Goal: Transaction & Acquisition: Purchase product/service

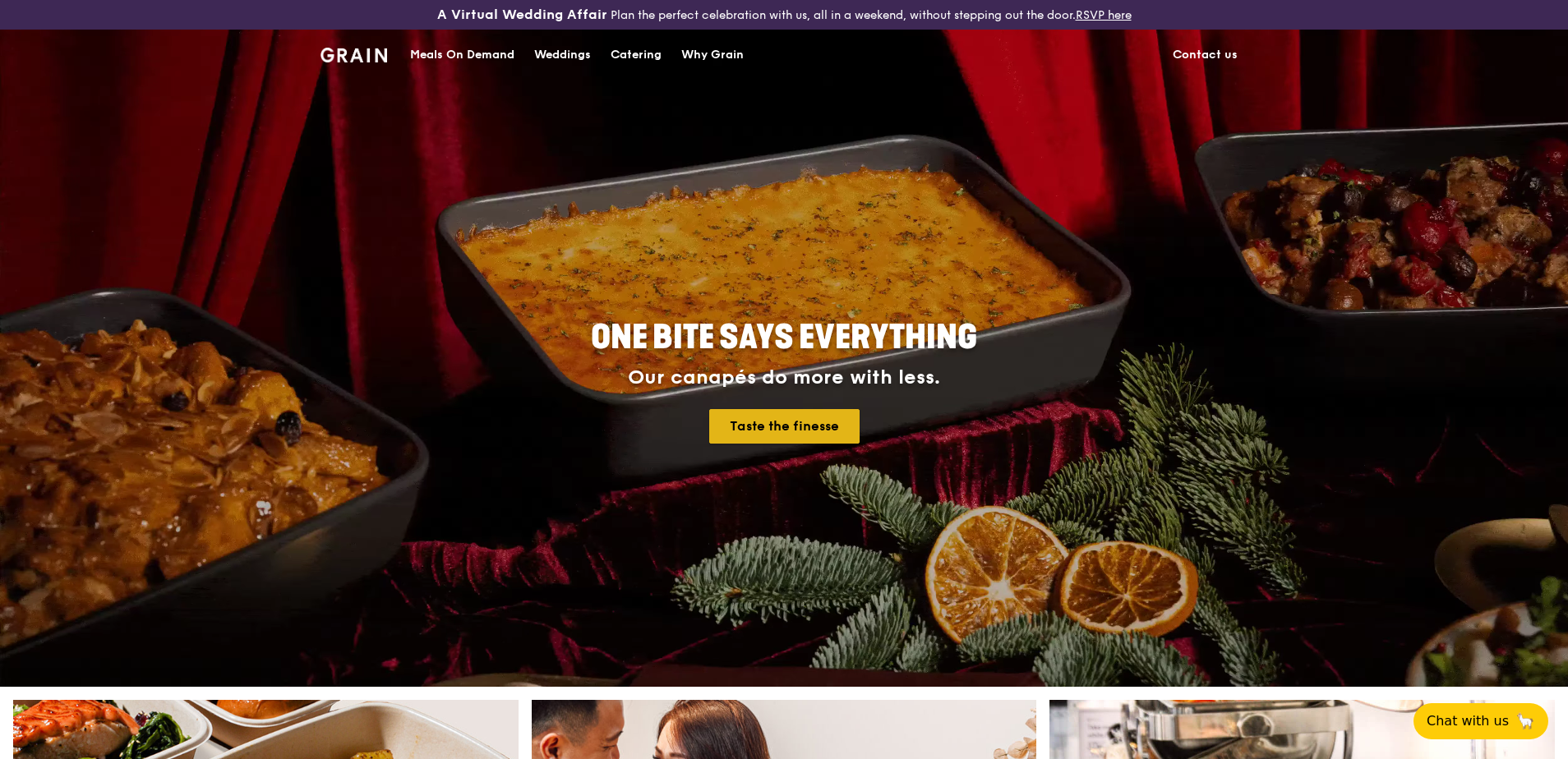
click at [784, 424] on link "Taste the finesse" at bounding box center [784, 426] width 150 height 35
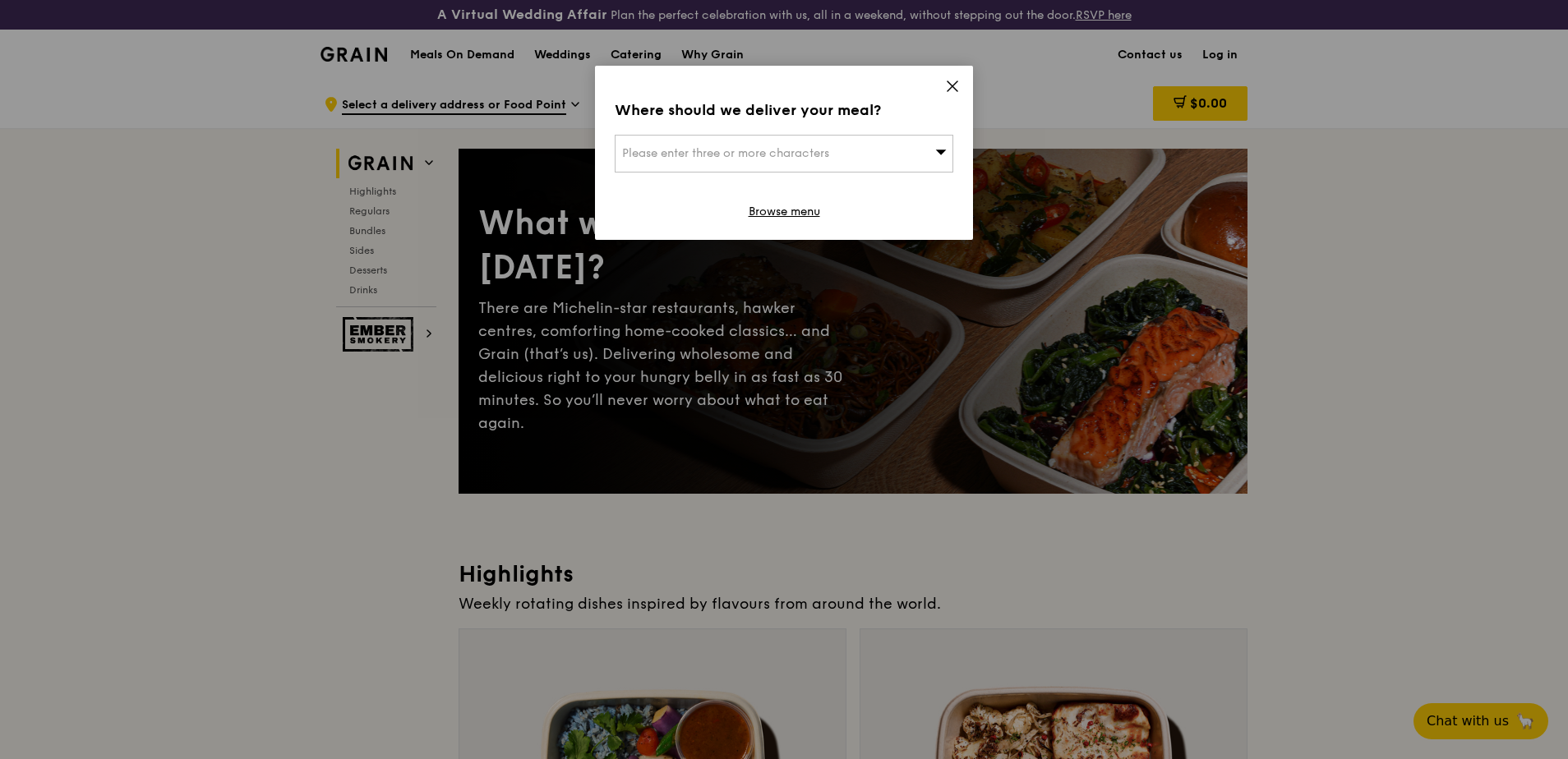
click at [767, 154] on span "Please enter three or more characters" at bounding box center [725, 153] width 207 height 14
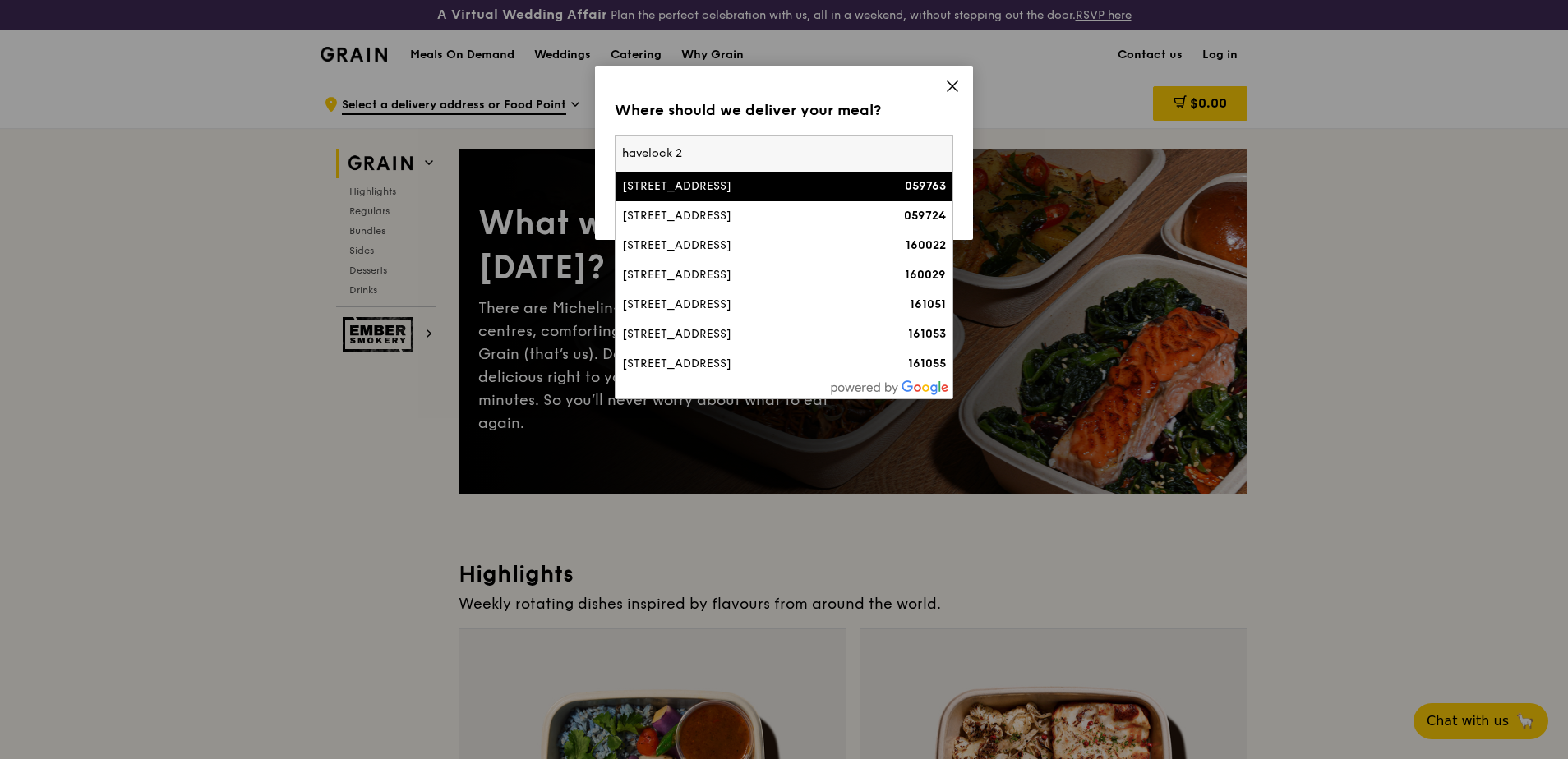
type input "havelock 2"
click at [701, 190] on div "[STREET_ADDRESS]" at bounding box center [743, 186] width 244 height 16
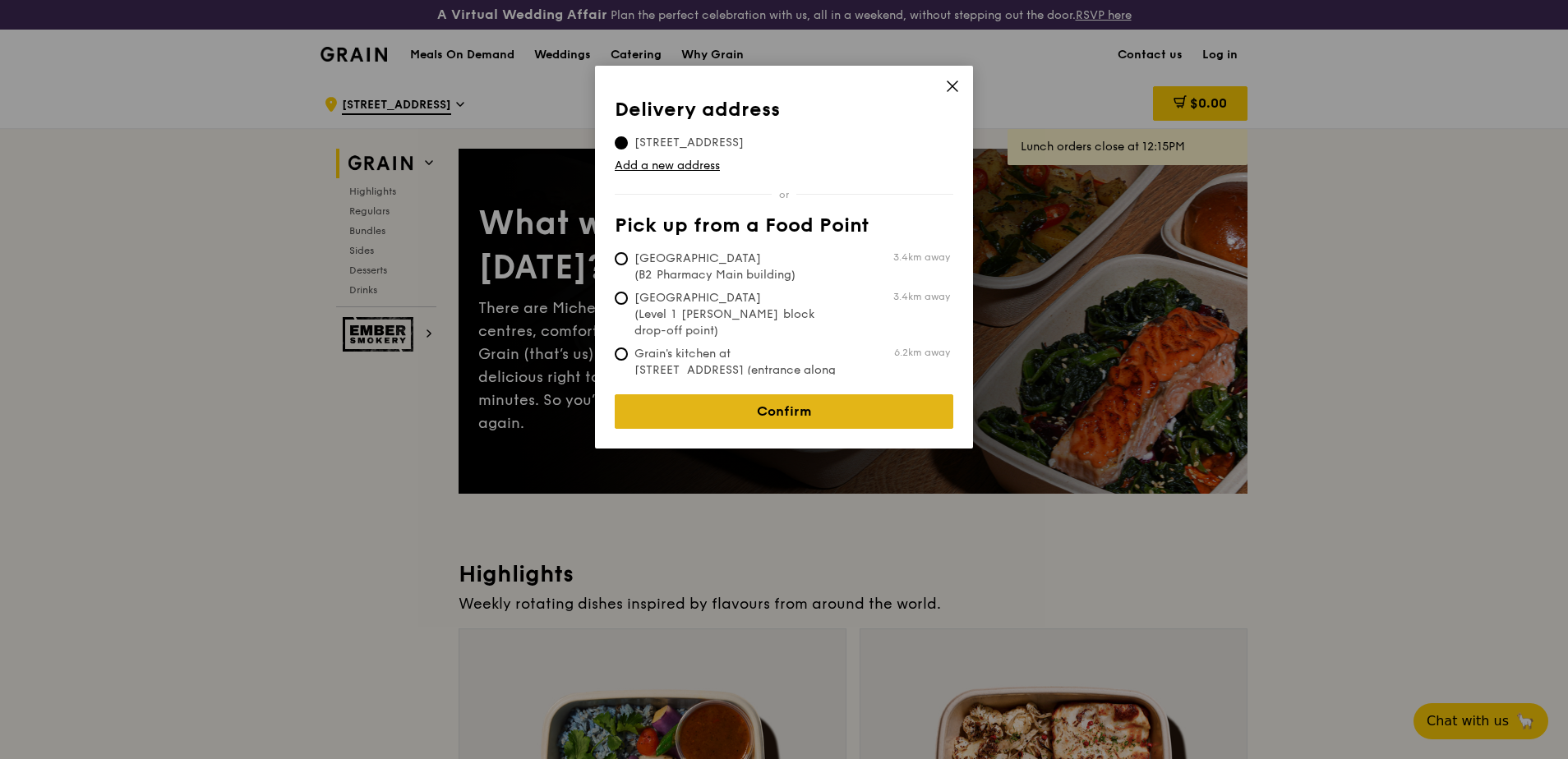
click at [651, 396] on link "Confirm" at bounding box center [784, 412] width 339 height 35
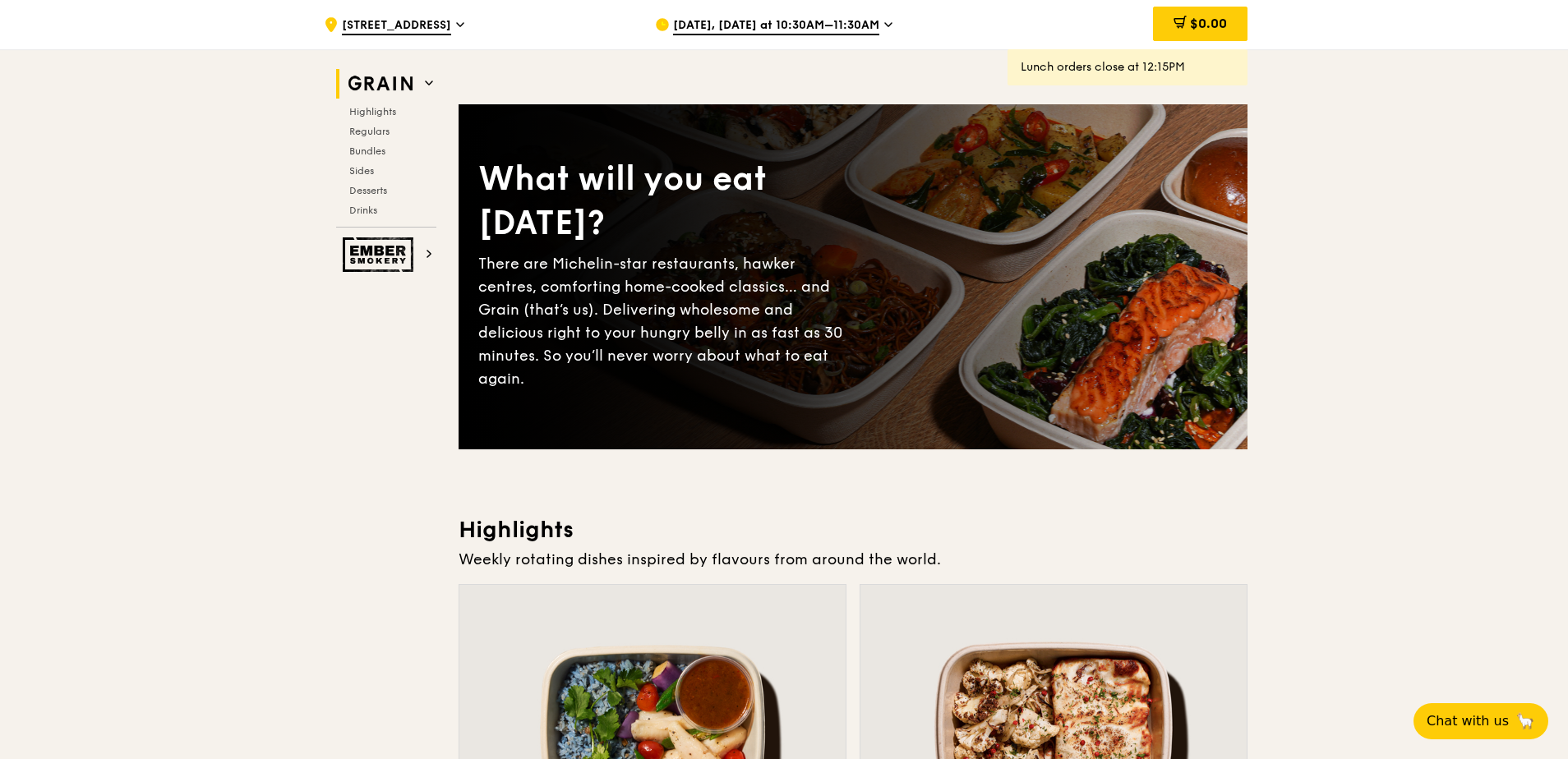
scroll to position [82, 0]
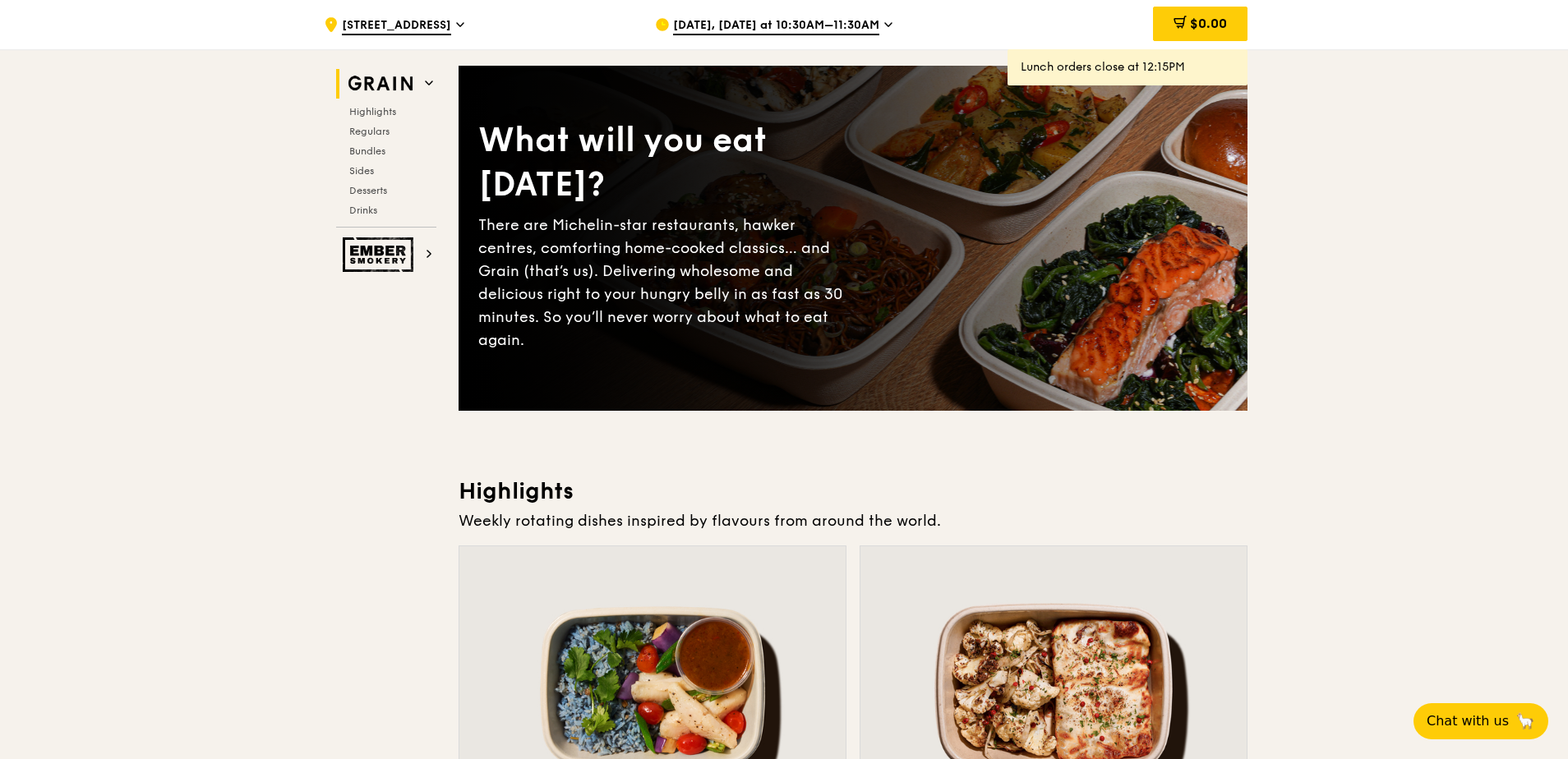
click at [675, 207] on div "What will you eat [DATE]?" at bounding box center [665, 163] width 374 height 89
click at [547, 266] on div "There are Michelin-star restaurants, hawker centres, comforting home-cooked cla…" at bounding box center [665, 282] width 374 height 138
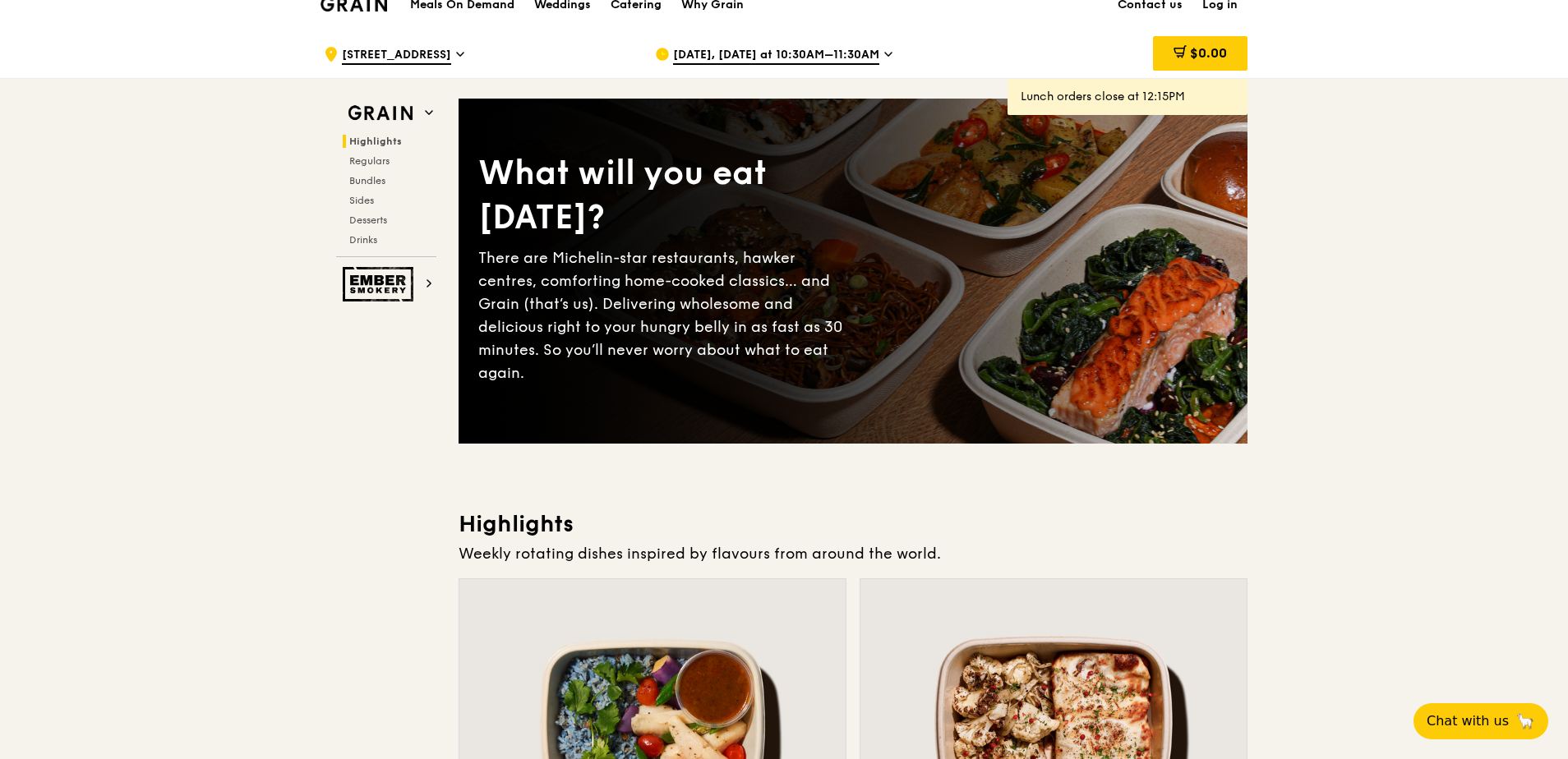
scroll to position [0, 0]
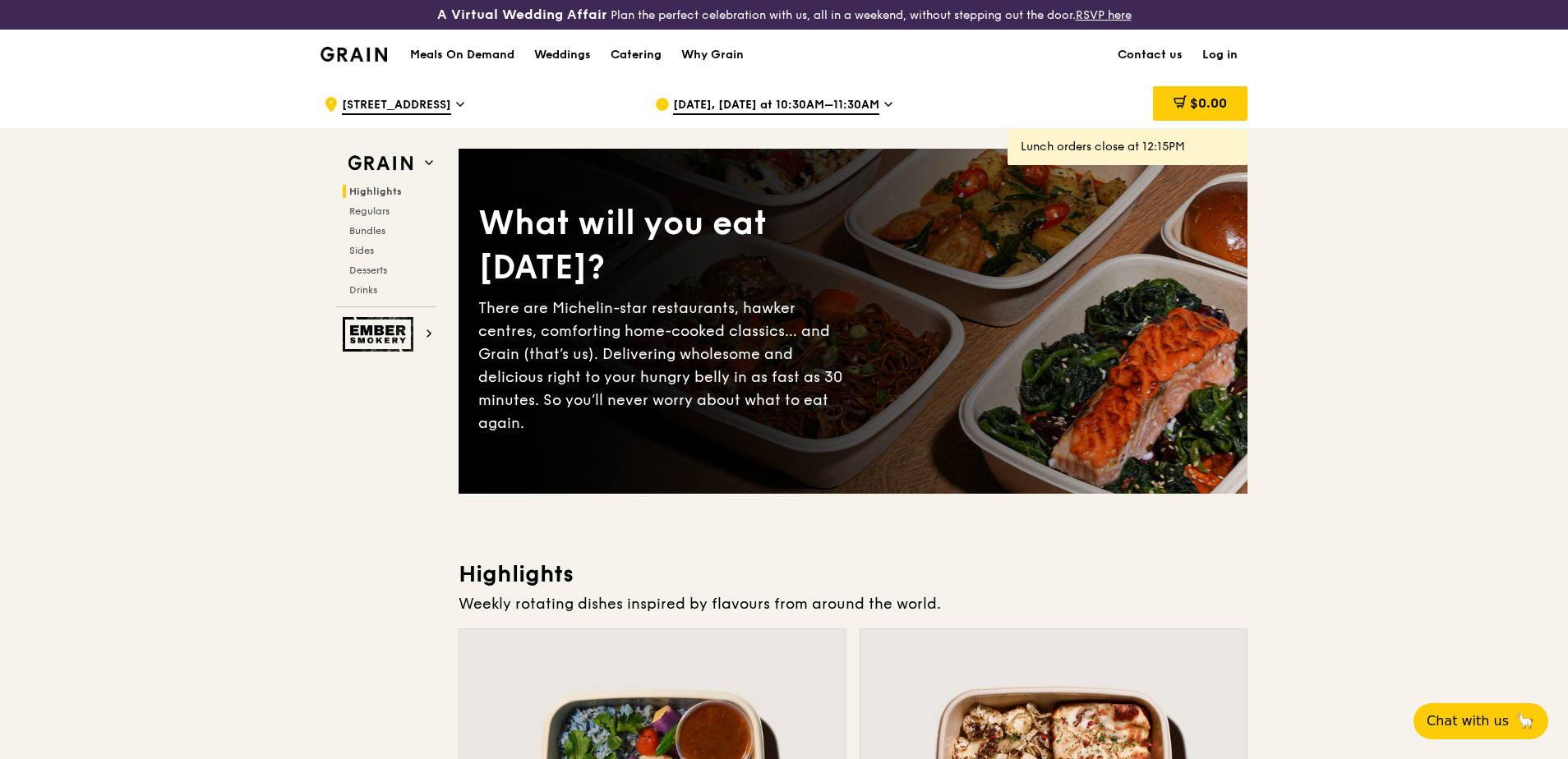
click at [885, 104] on icon at bounding box center [888, 104] width 9 height 14
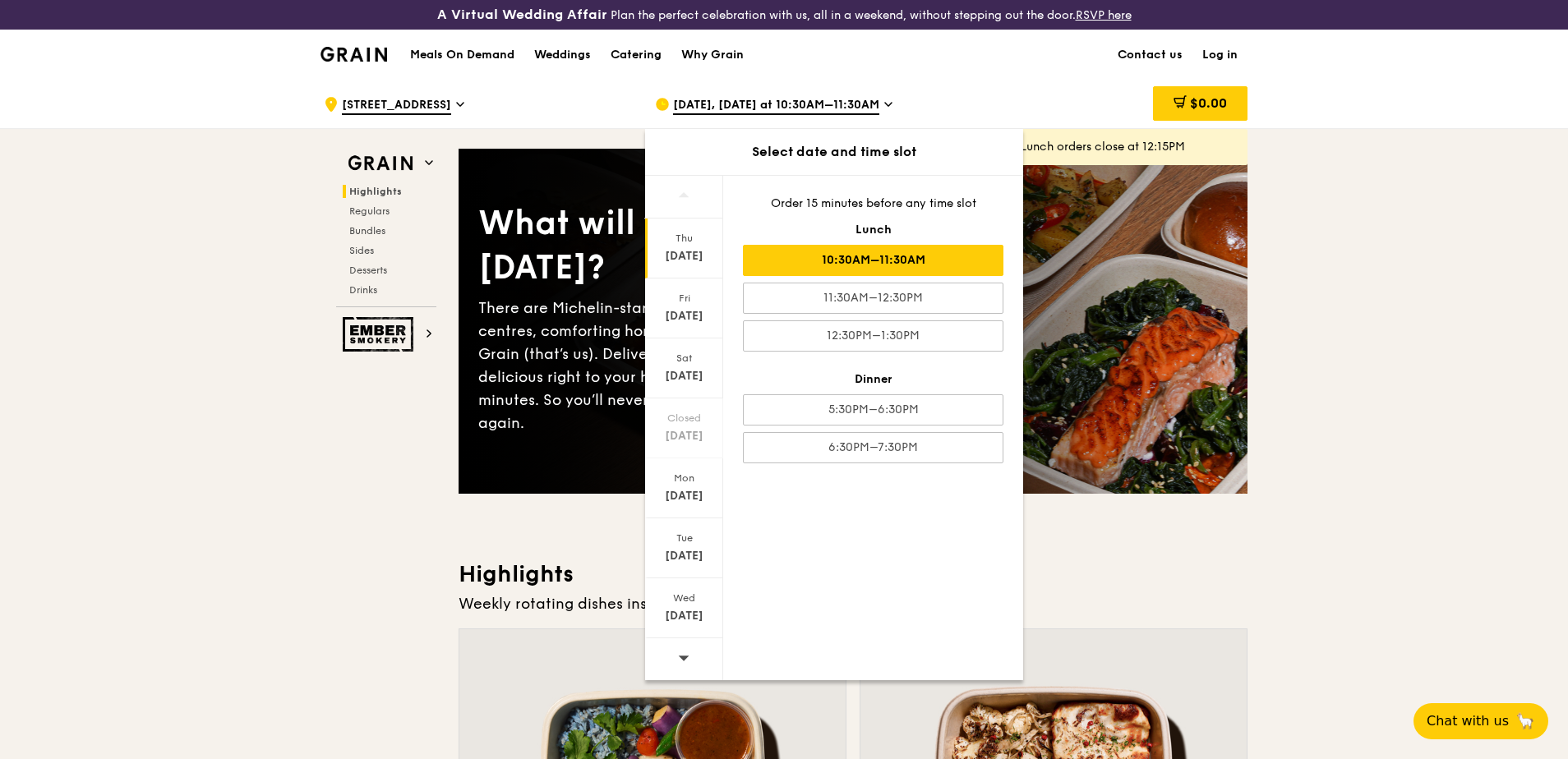
click at [696, 666] on div at bounding box center [683, 659] width 78 height 42
click at [693, 663] on div at bounding box center [683, 659] width 78 height 42
click at [701, 599] on div "Wed" at bounding box center [684, 598] width 73 height 13
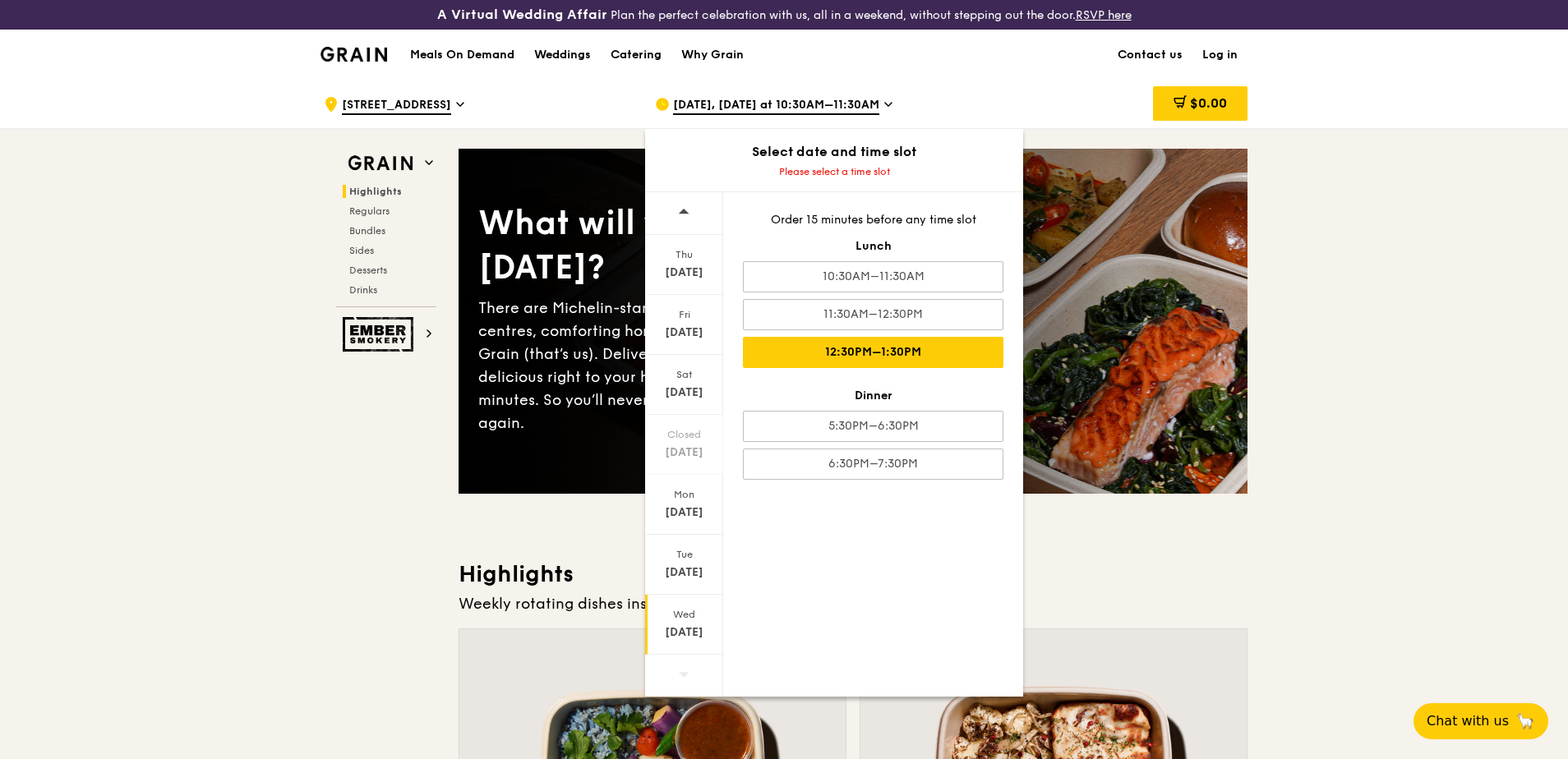
click at [879, 351] on div "12:30PM–1:30PM" at bounding box center [873, 352] width 261 height 31
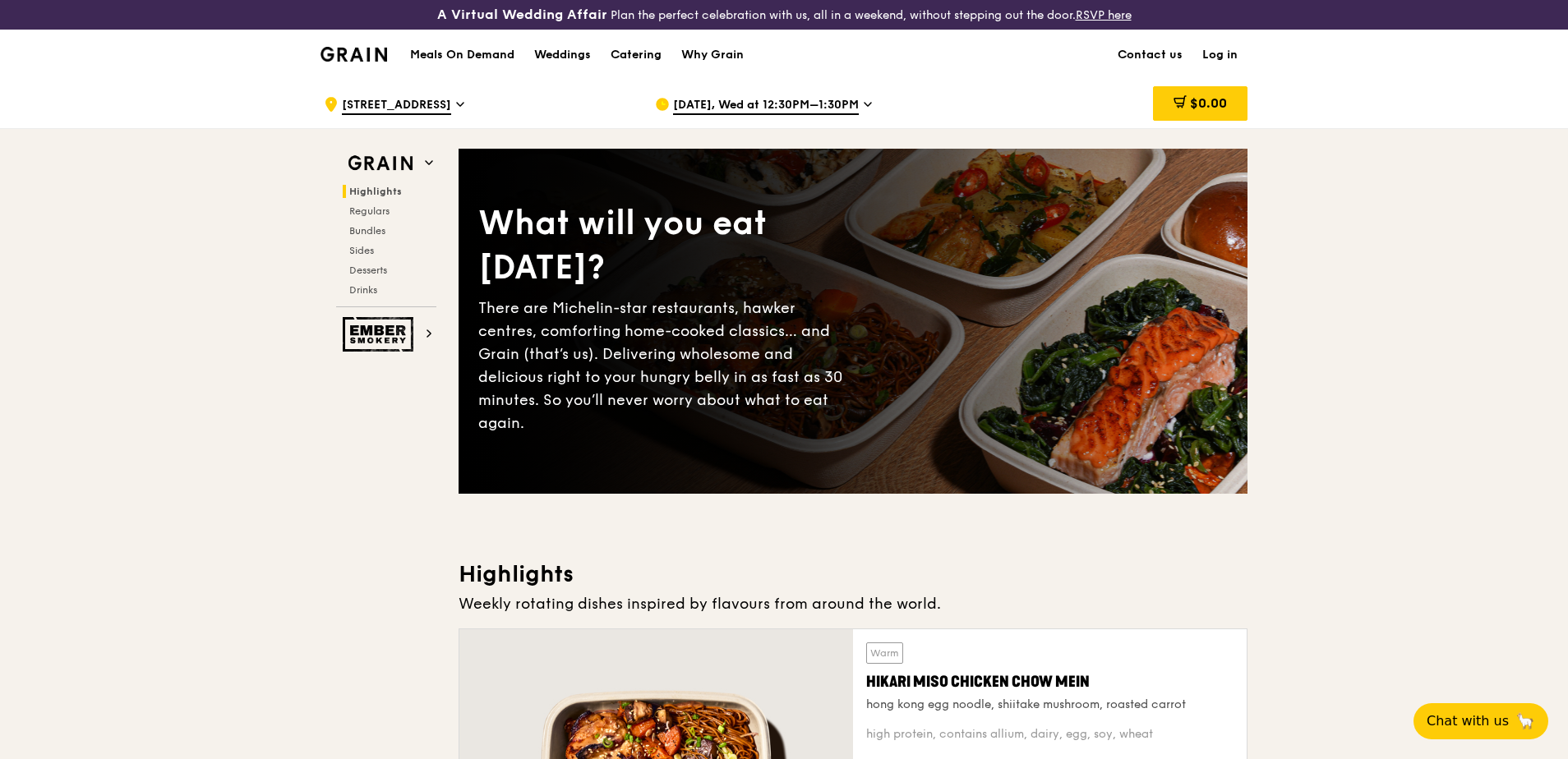
click at [863, 110] on icon at bounding box center [867, 104] width 9 height 14
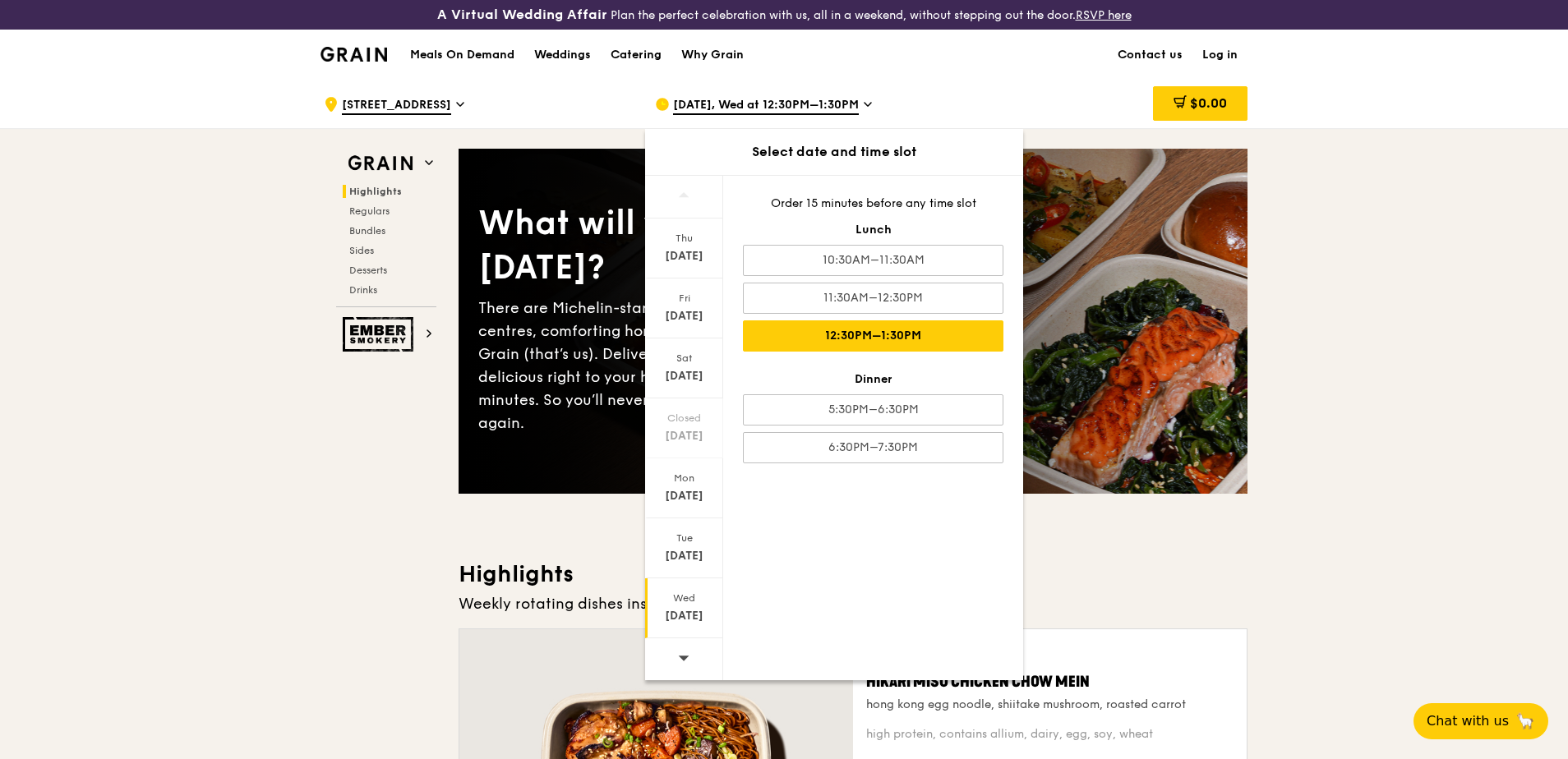
click at [674, 616] on div "[DATE]" at bounding box center [684, 616] width 73 height 16
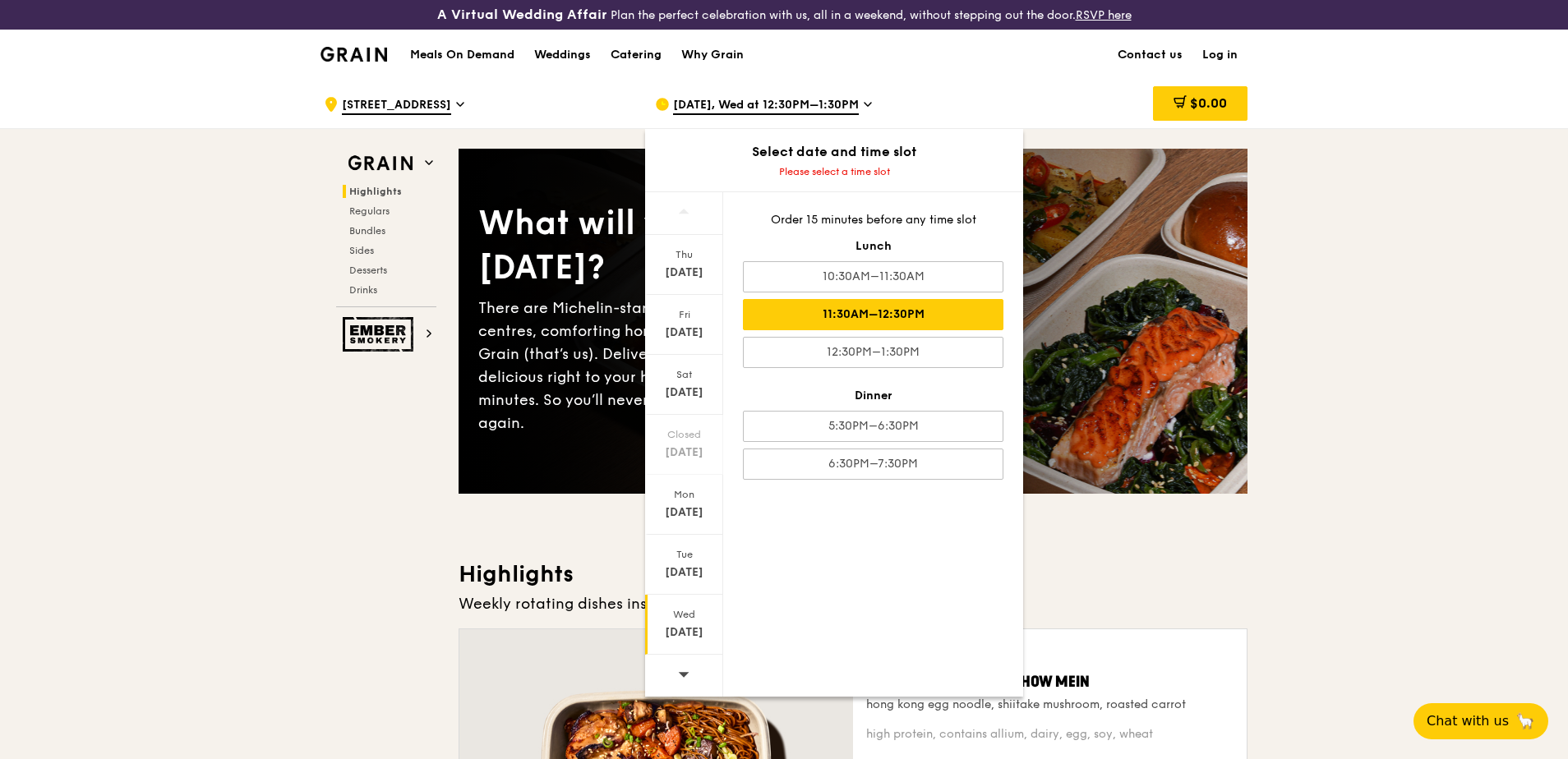
click at [837, 312] on div "11:30AM–12:30PM" at bounding box center [873, 315] width 261 height 31
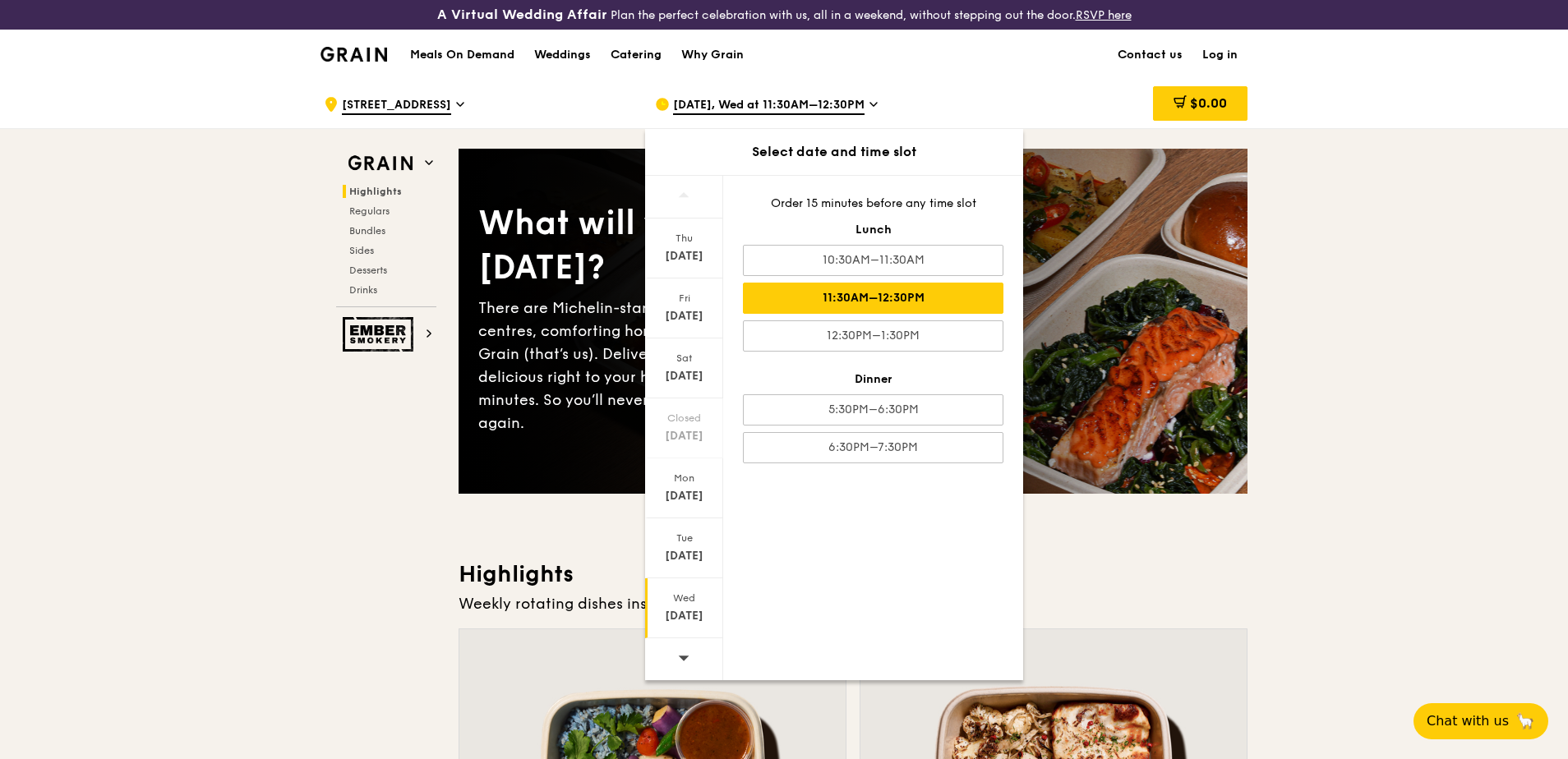
click at [684, 670] on span at bounding box center [683, 657] width 12 height 38
click at [677, 239] on div "Thu" at bounding box center [684, 239] width 73 height 13
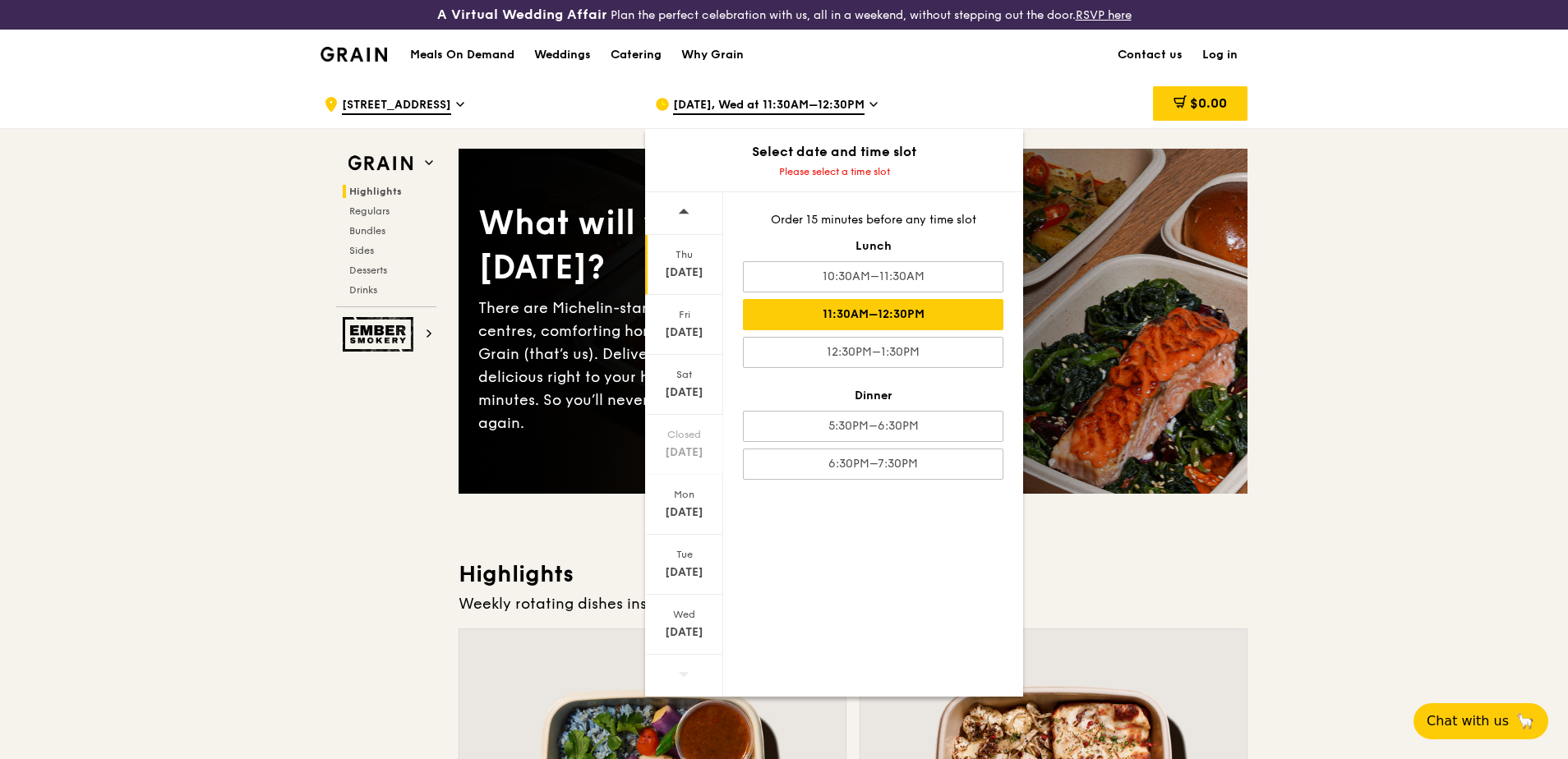
click at [809, 314] on div "11:30AM–12:30PM" at bounding box center [873, 315] width 261 height 31
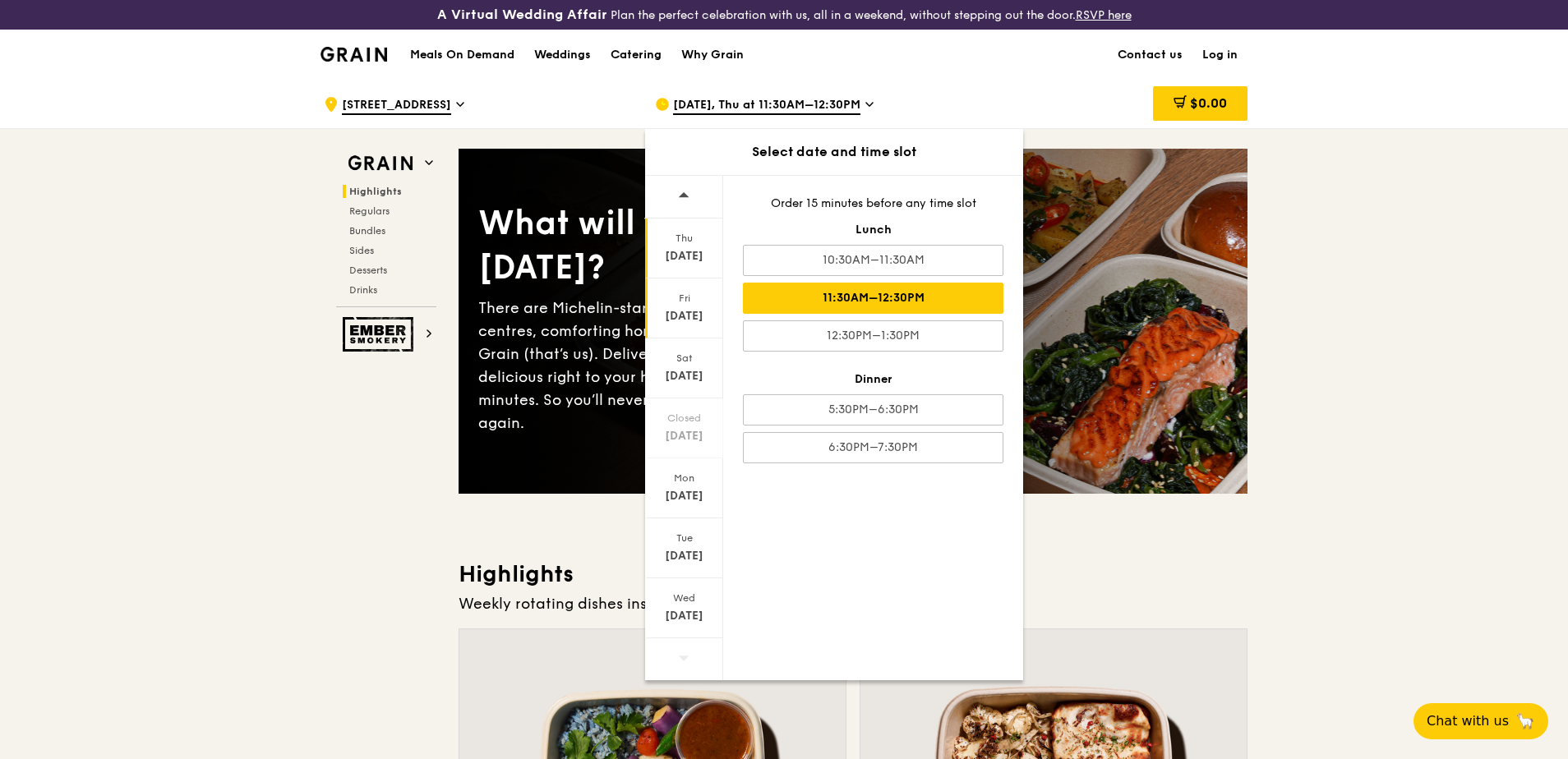
click at [710, 312] on div "[DATE]" at bounding box center [684, 316] width 73 height 16
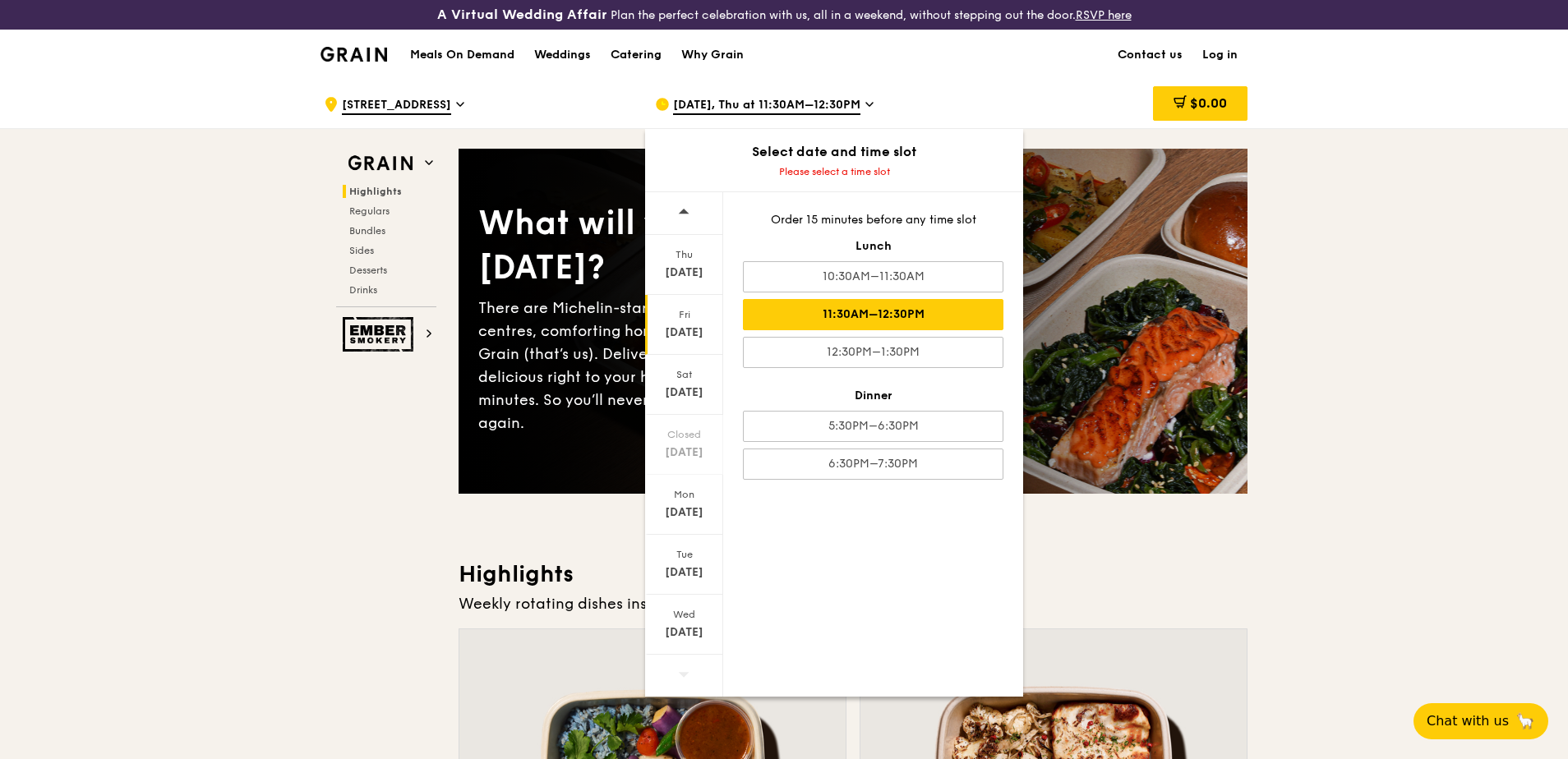
click at [818, 313] on div "11:30AM–12:30PM" at bounding box center [873, 315] width 261 height 31
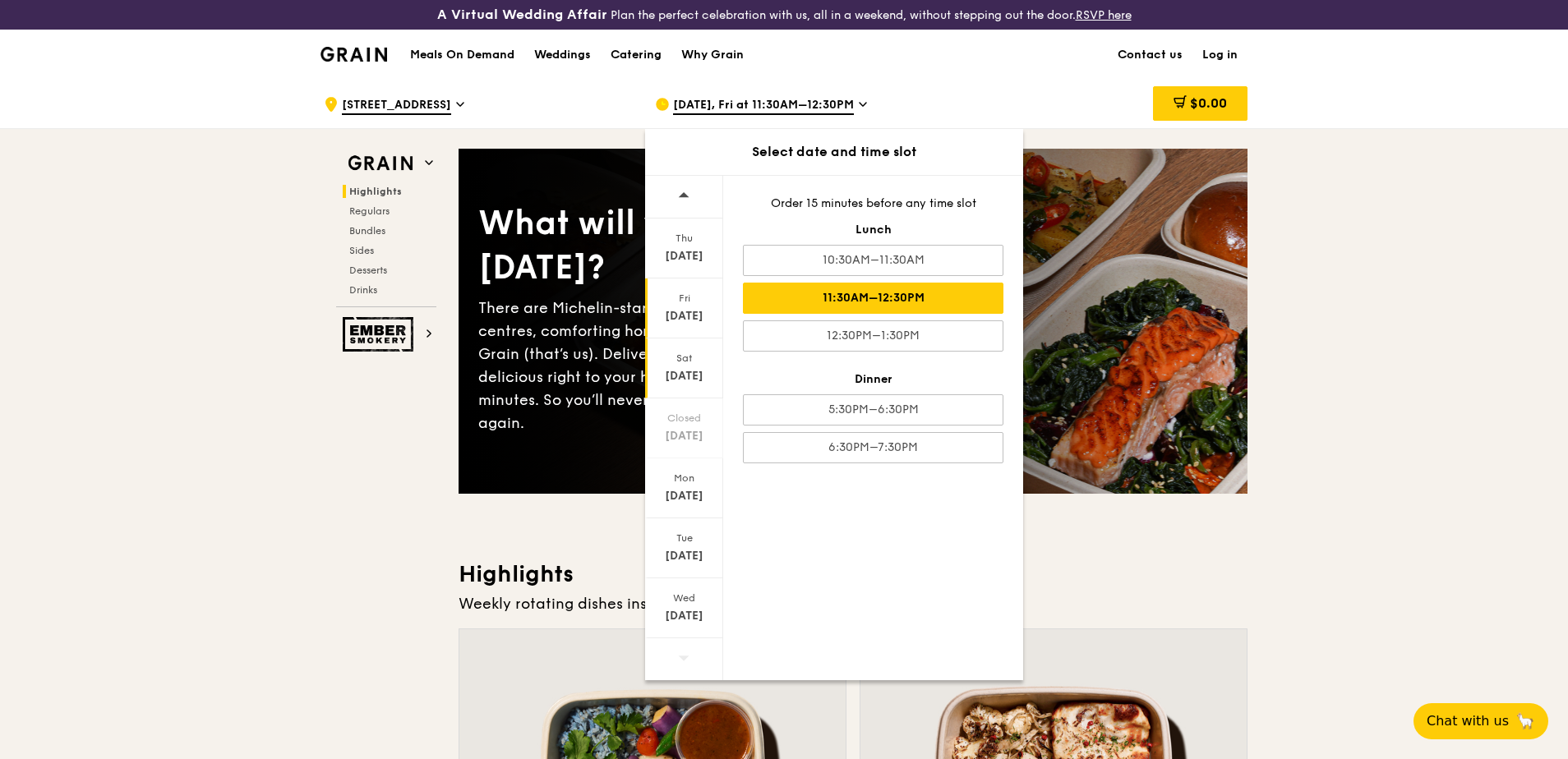
click at [685, 363] on div "Sat" at bounding box center [684, 358] width 73 height 13
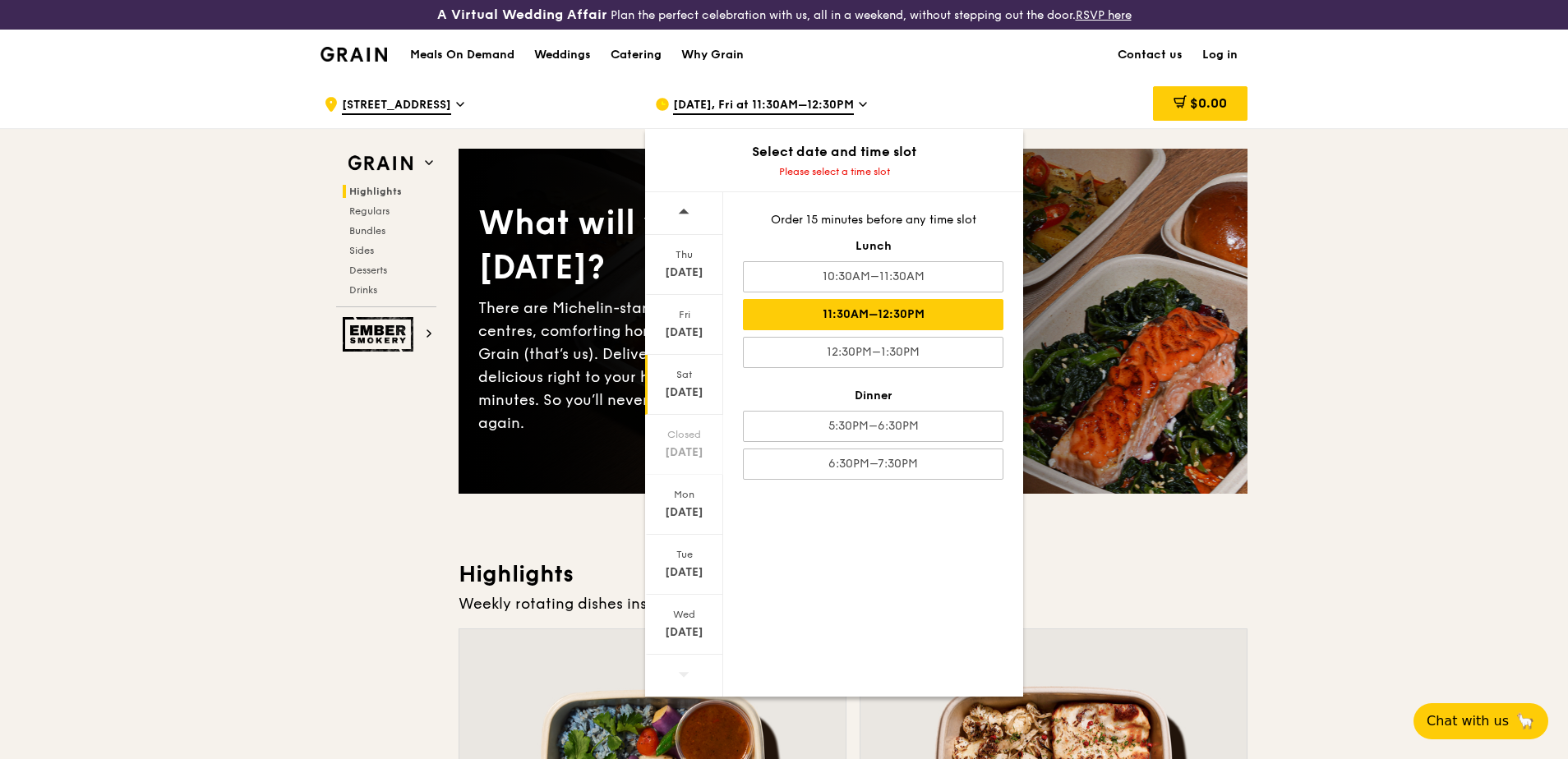
click at [835, 327] on div "11:30AM–12:30PM" at bounding box center [873, 315] width 261 height 31
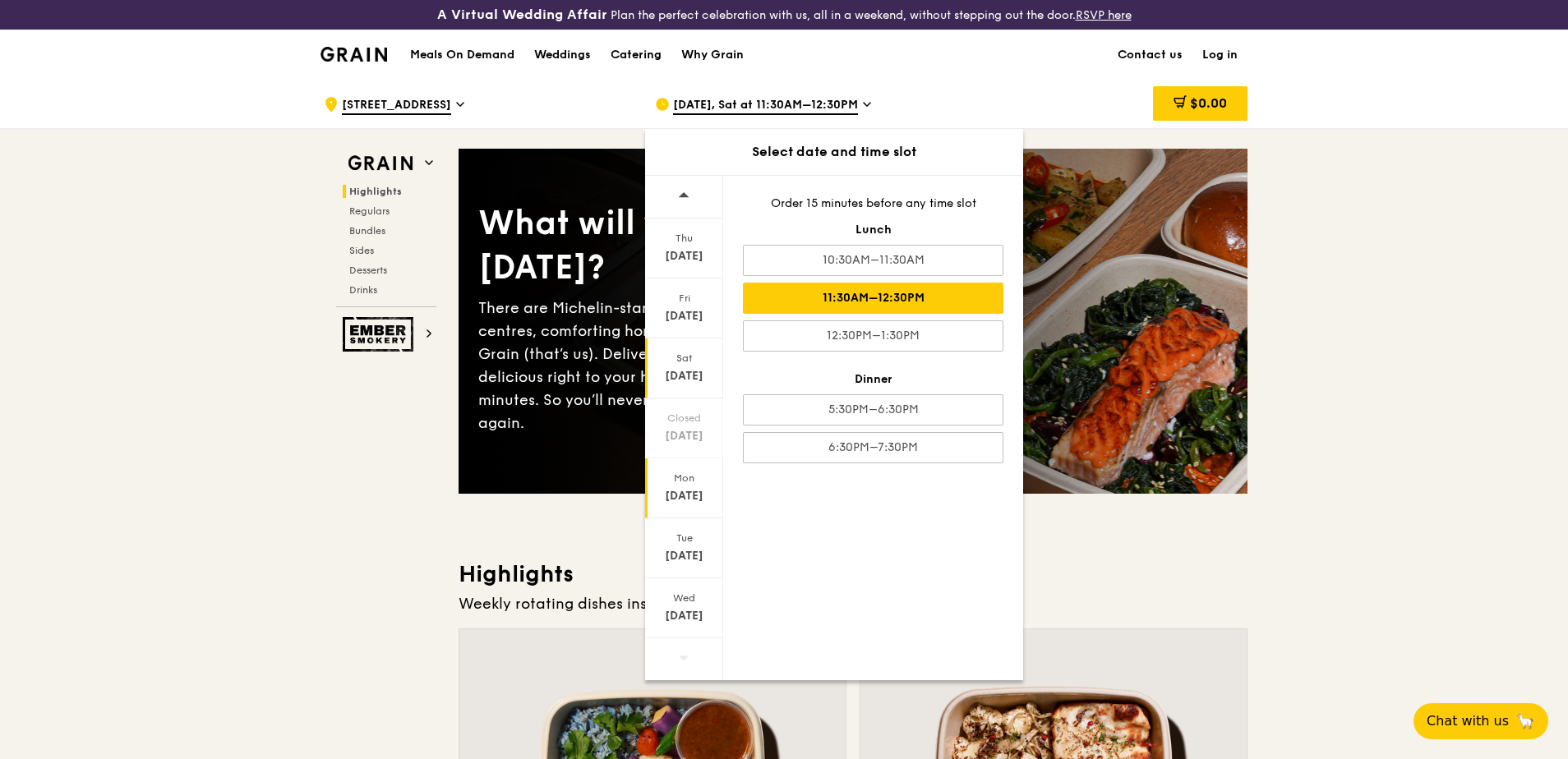
click at [685, 497] on div "[DATE]" at bounding box center [684, 495] width 73 height 16
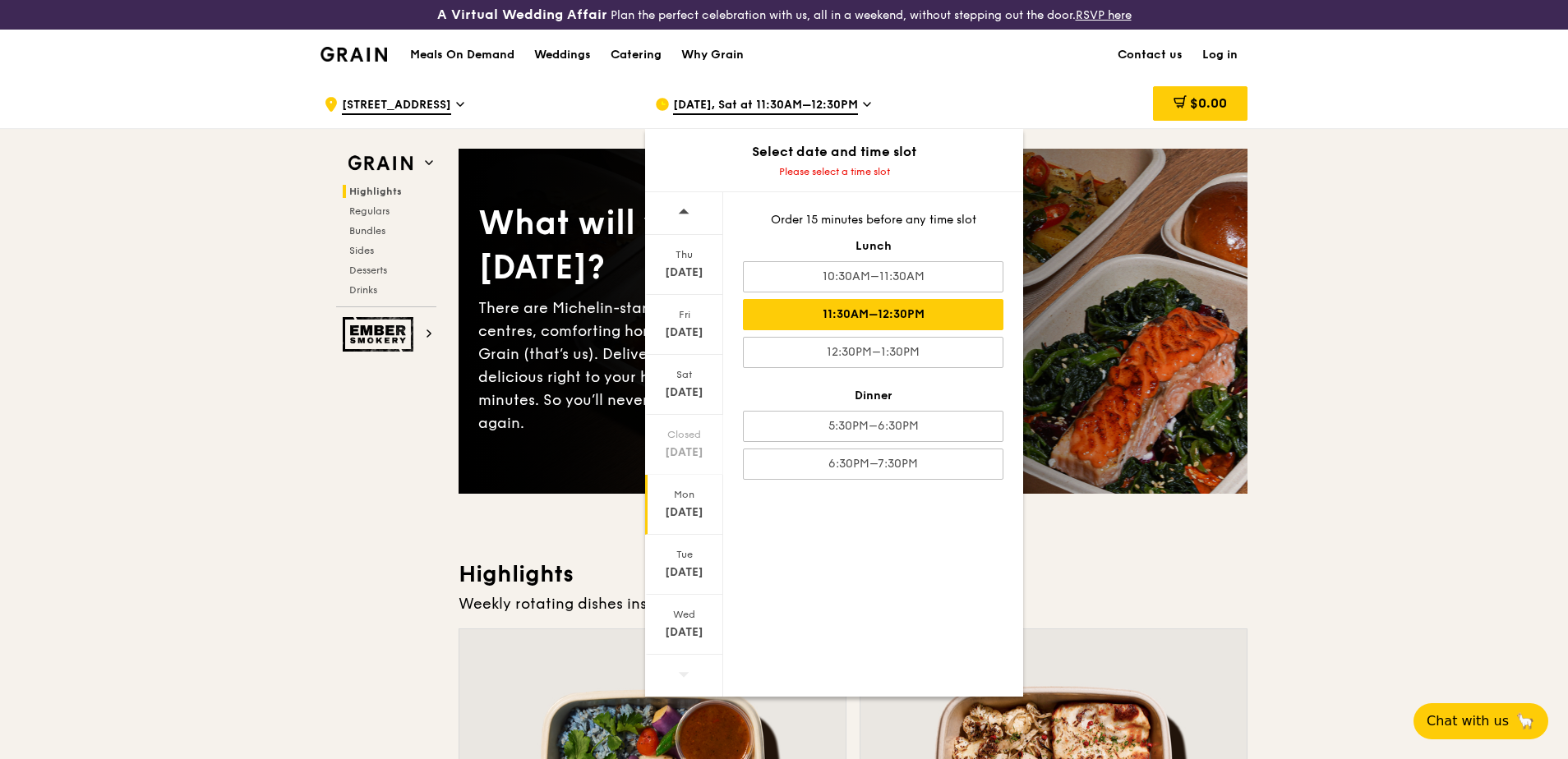
click at [860, 313] on div "11:30AM–12:30PM" at bounding box center [873, 315] width 261 height 31
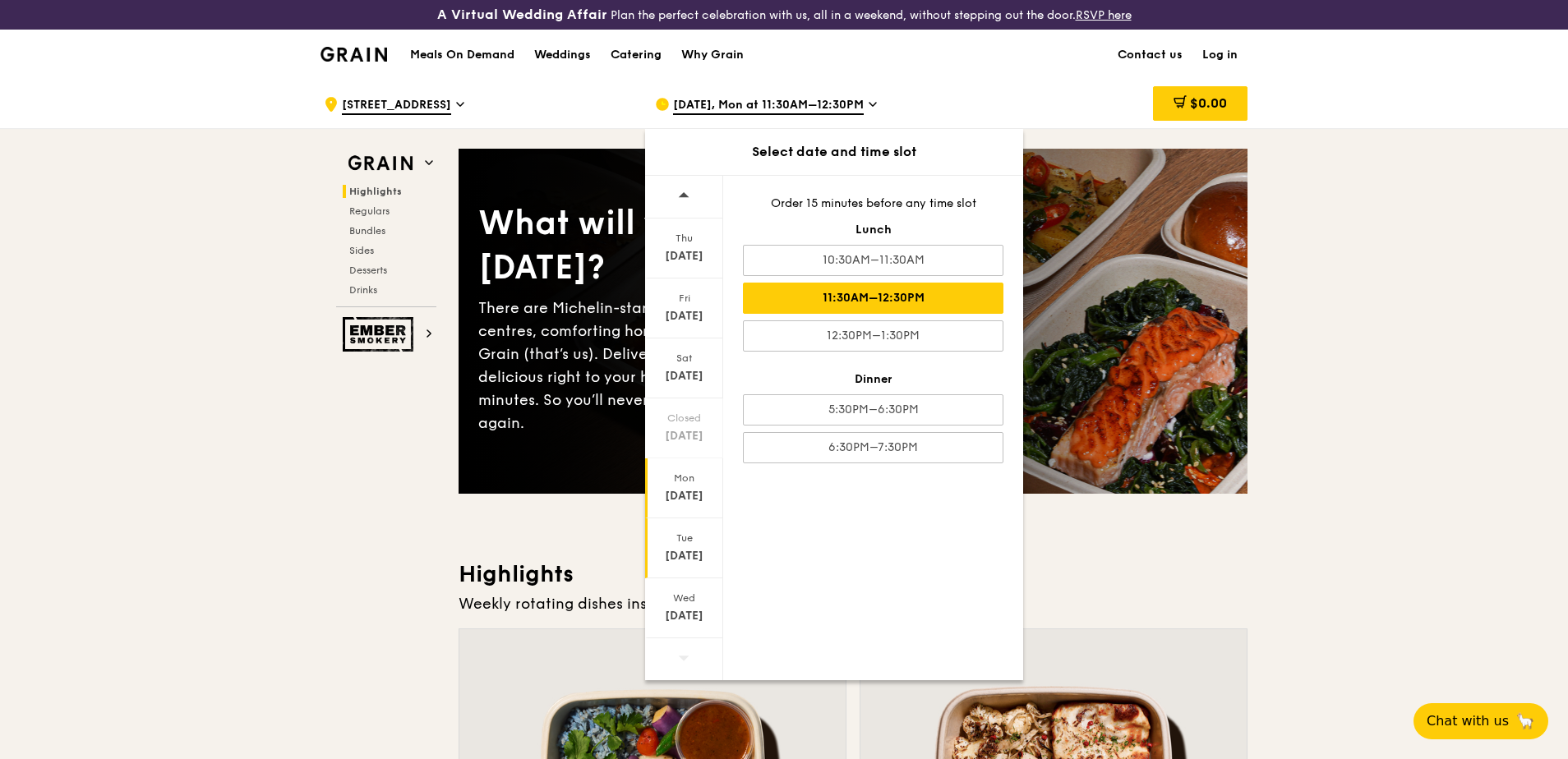
click at [689, 552] on div "[DATE]" at bounding box center [684, 556] width 73 height 16
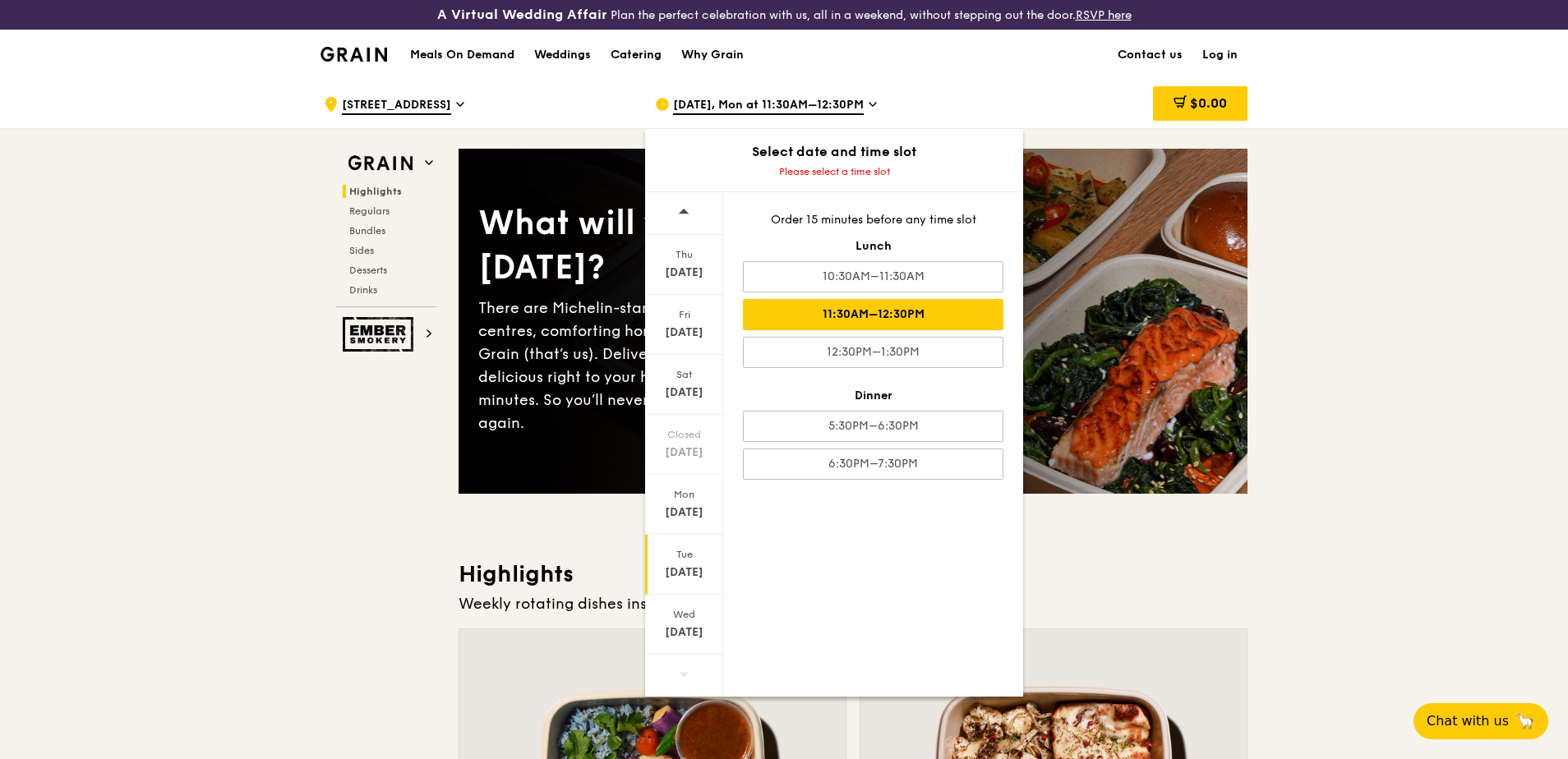
click at [836, 304] on div "11:30AM–12:30PM" at bounding box center [873, 315] width 261 height 31
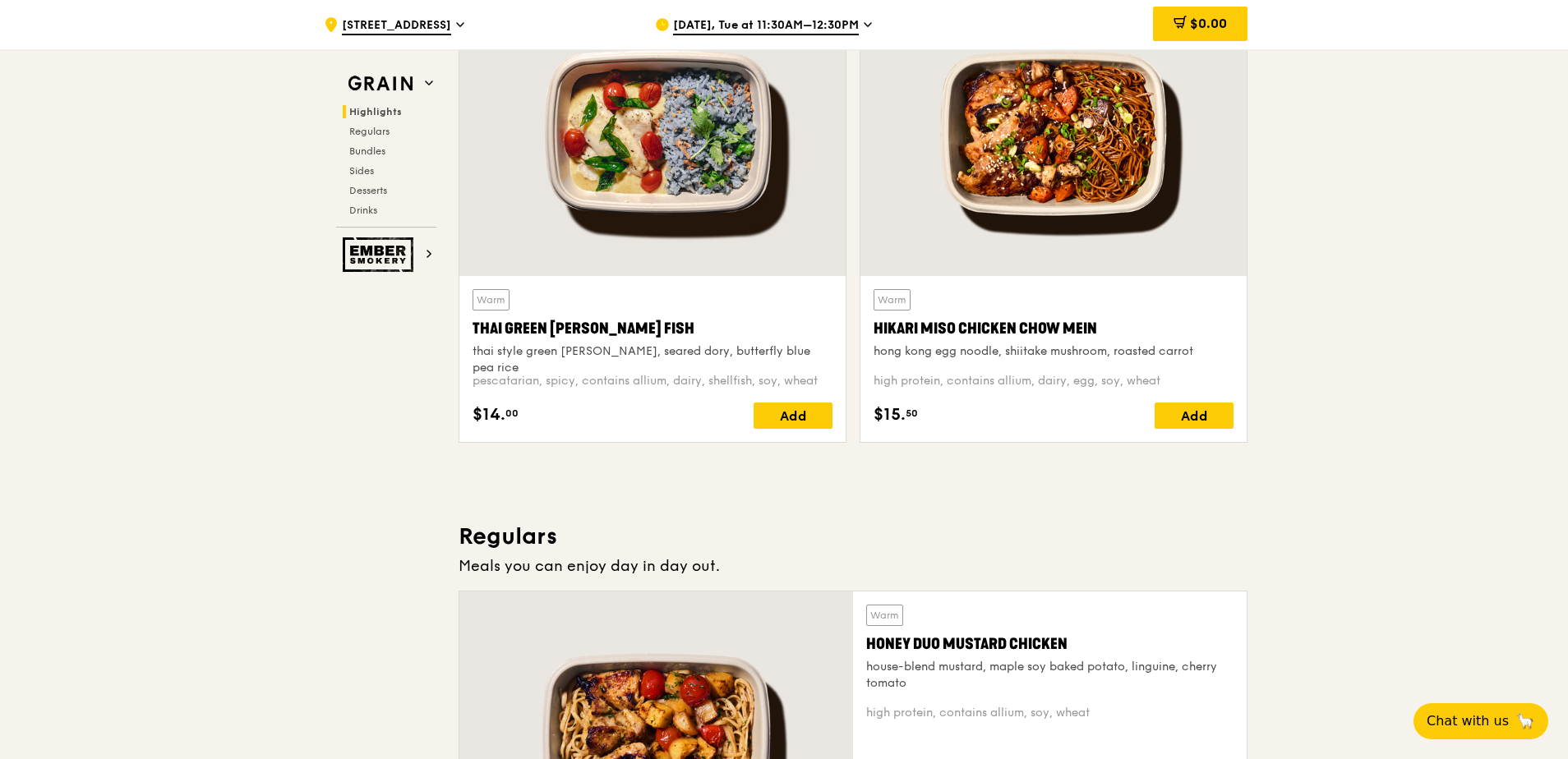
scroll to position [822, 0]
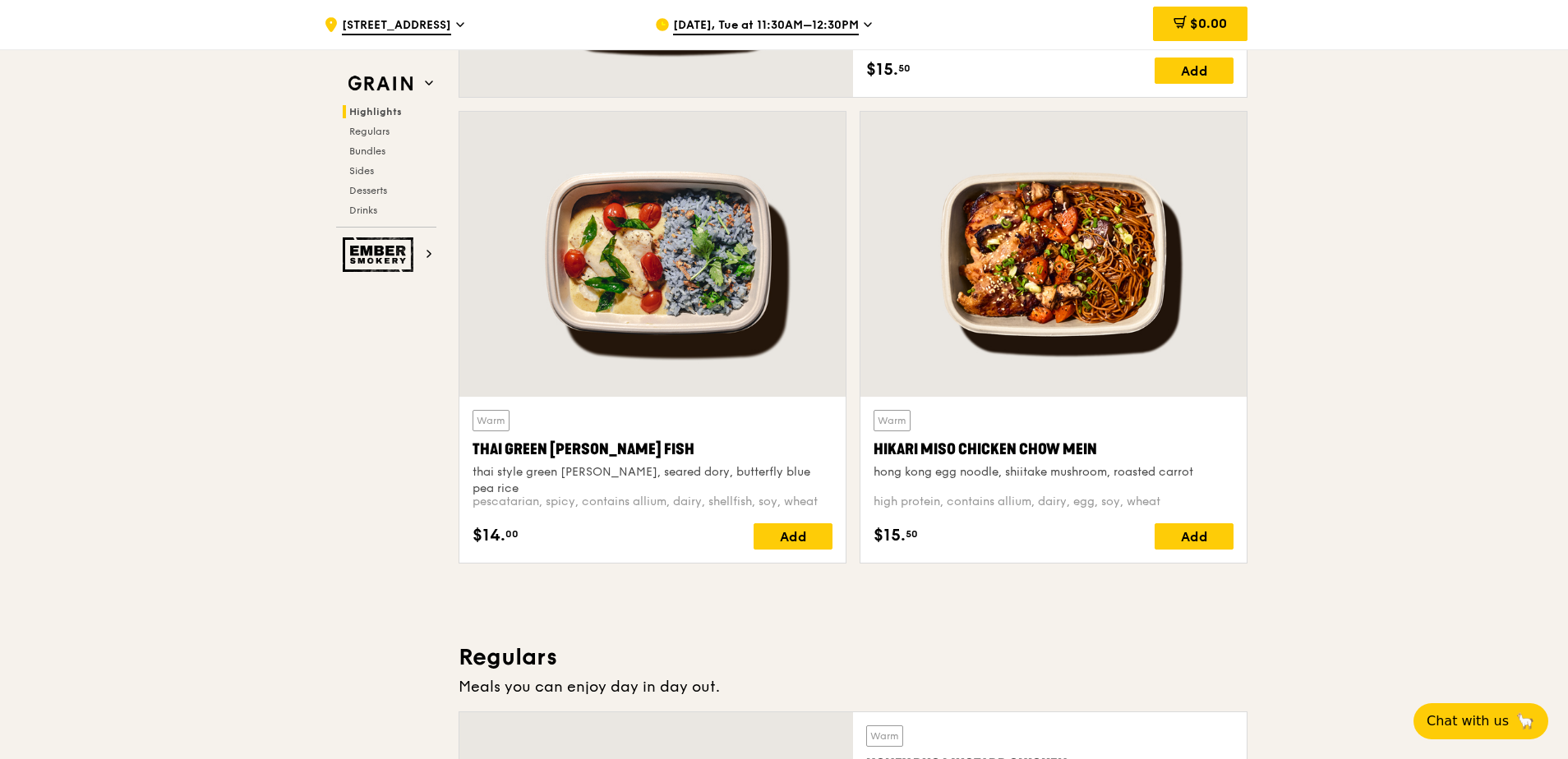
click at [498, 428] on div "Warm" at bounding box center [491, 420] width 37 height 21
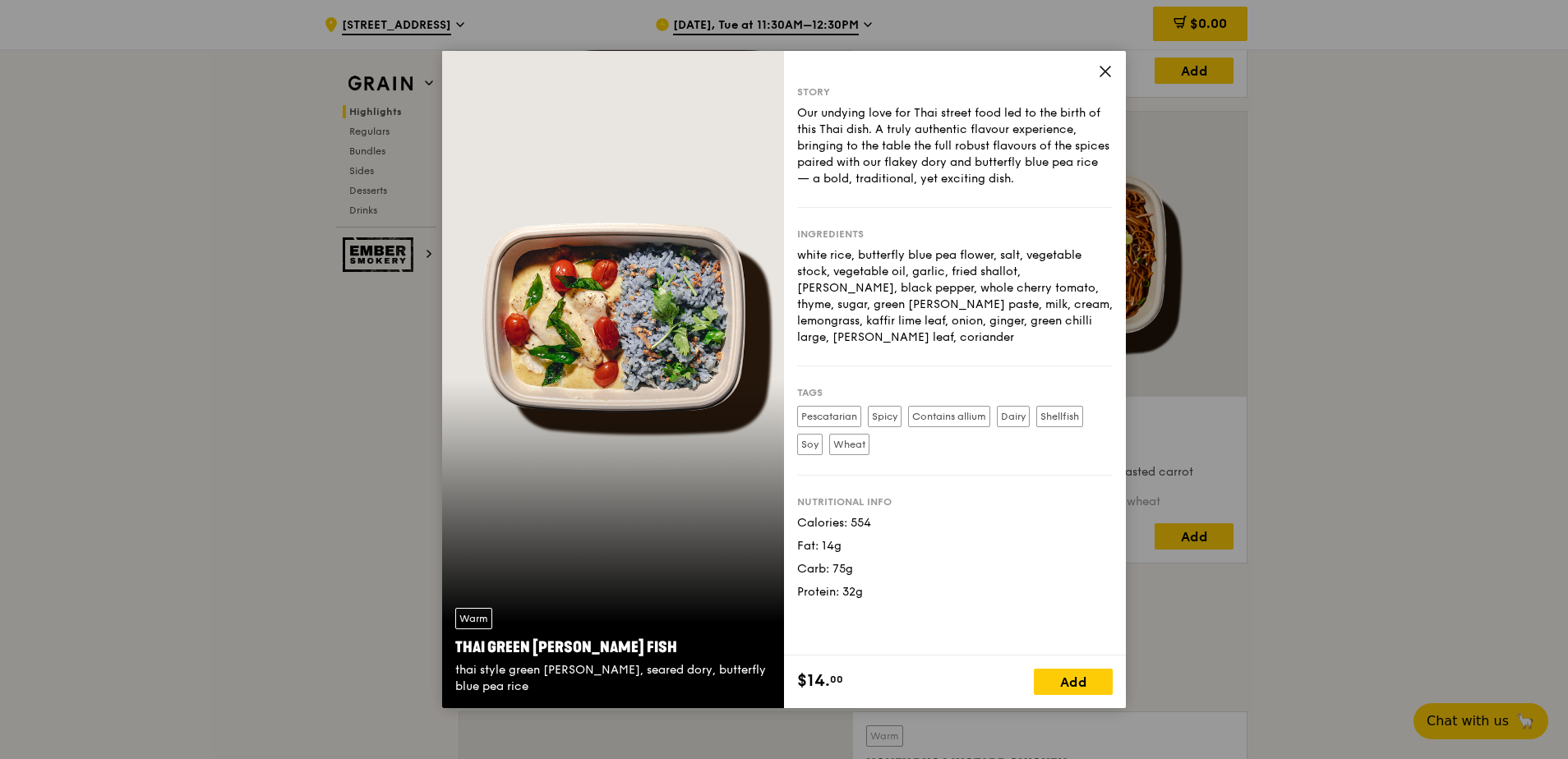
click at [482, 620] on div "Warm" at bounding box center [474, 619] width 37 height 21
click at [1101, 66] on icon at bounding box center [1105, 71] width 10 height 10
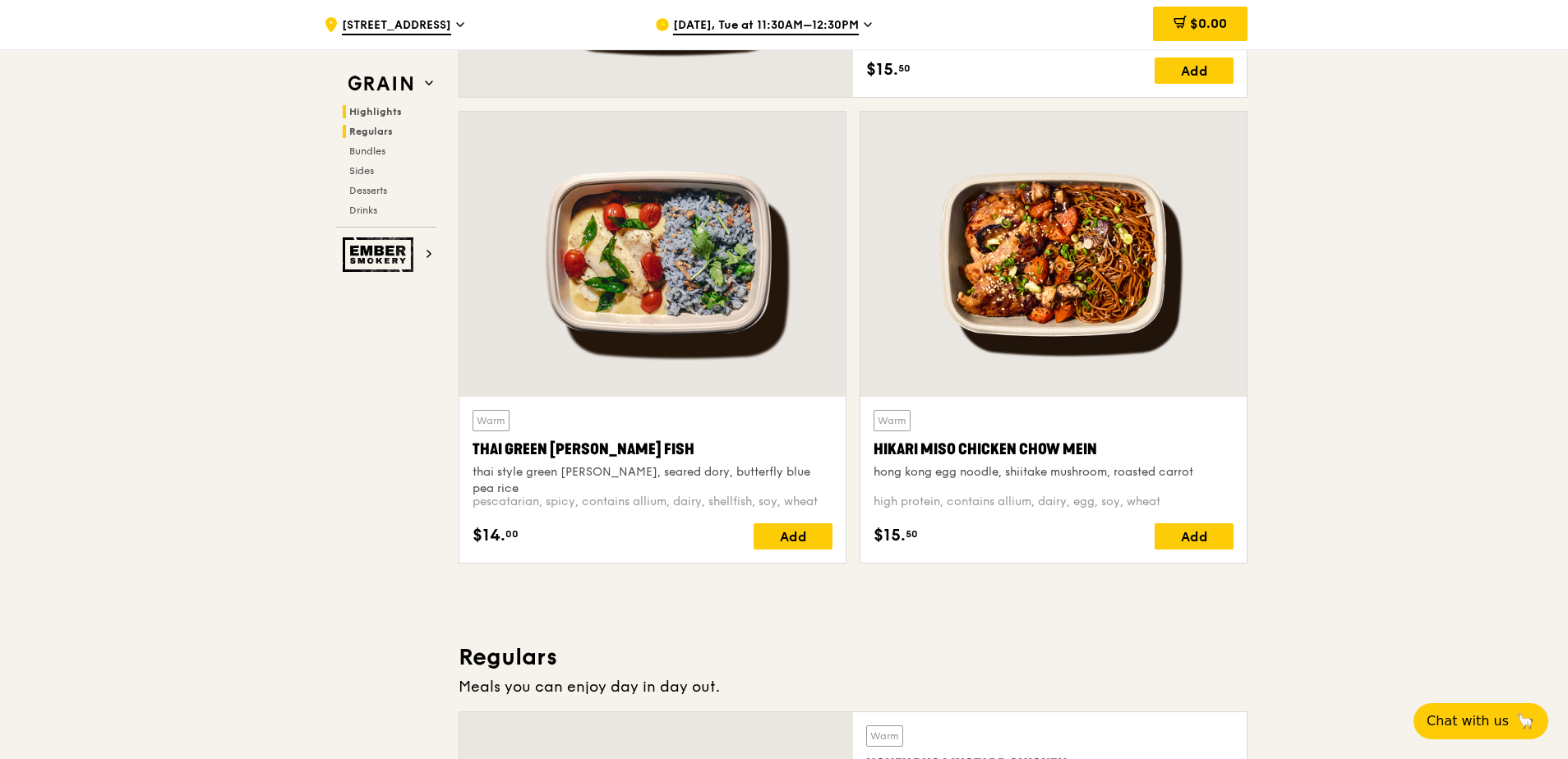
click at [373, 135] on span "Regulars" at bounding box center [371, 132] width 43 height 12
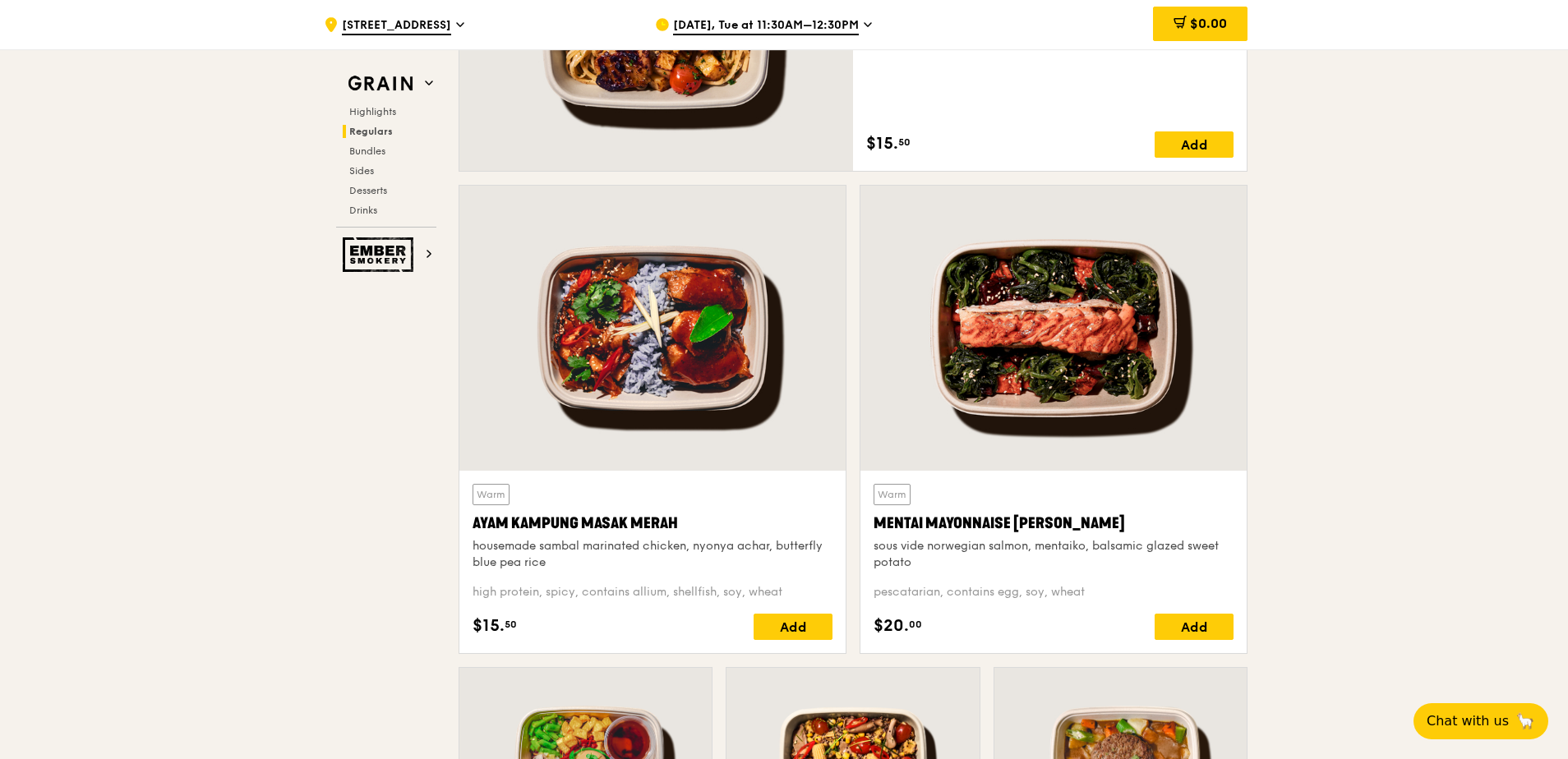
scroll to position [1727, 0]
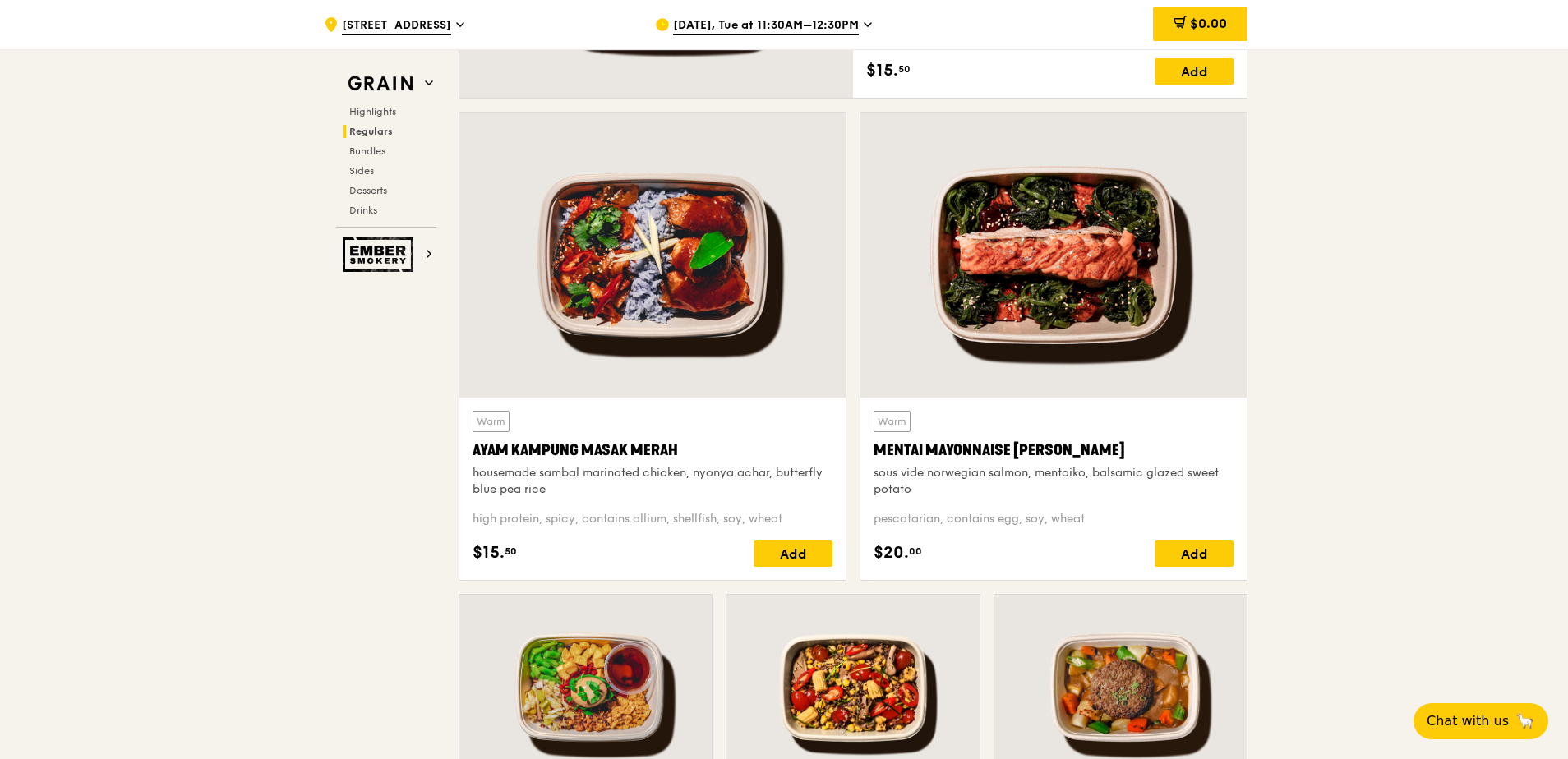
click at [1041, 278] on div at bounding box center [1053, 255] width 386 height 285
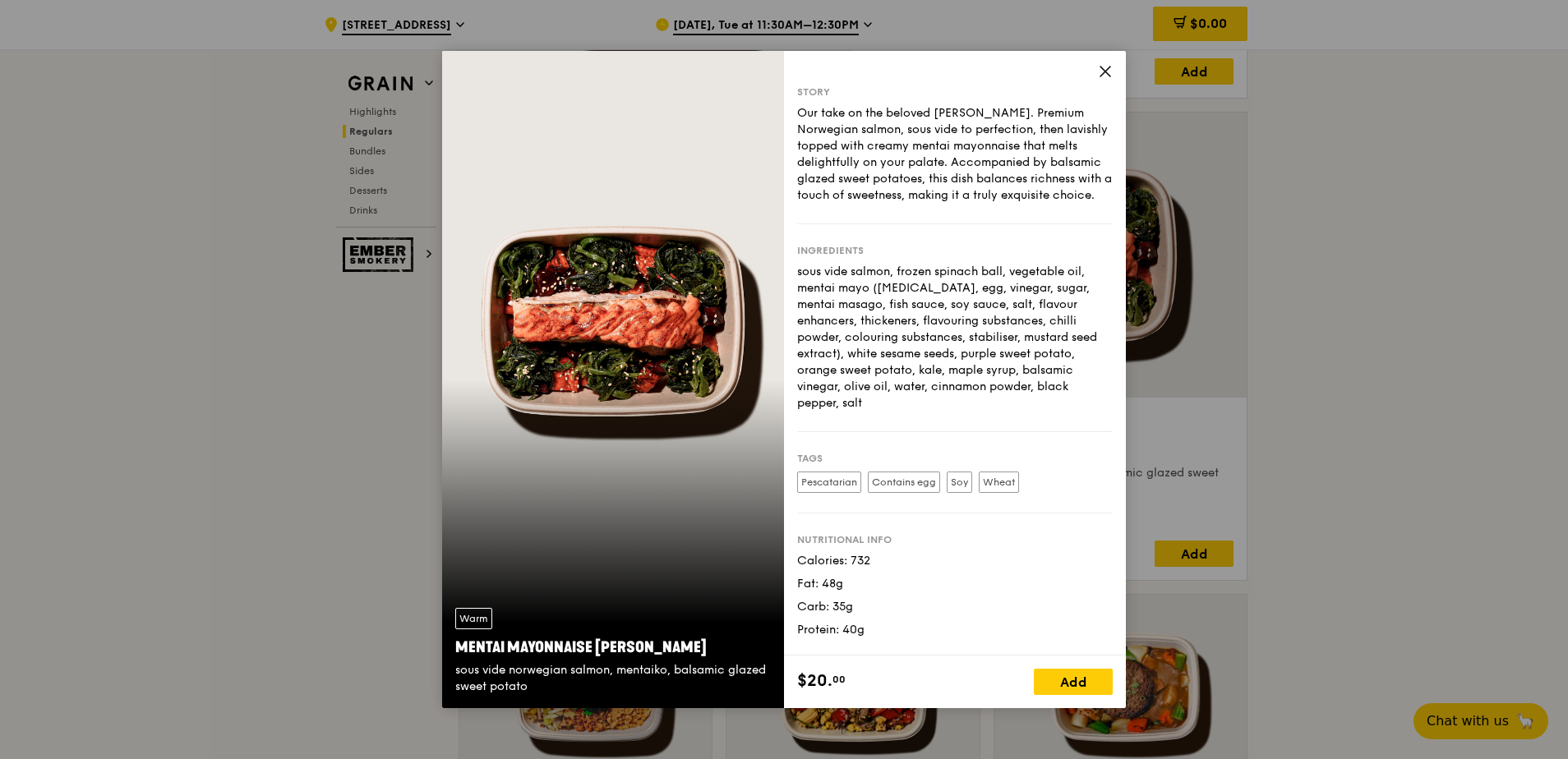
drag, startPoint x: 1106, startPoint y: 70, endPoint x: 1058, endPoint y: 173, distance: 113.6
click at [1106, 76] on icon at bounding box center [1105, 71] width 14 height 14
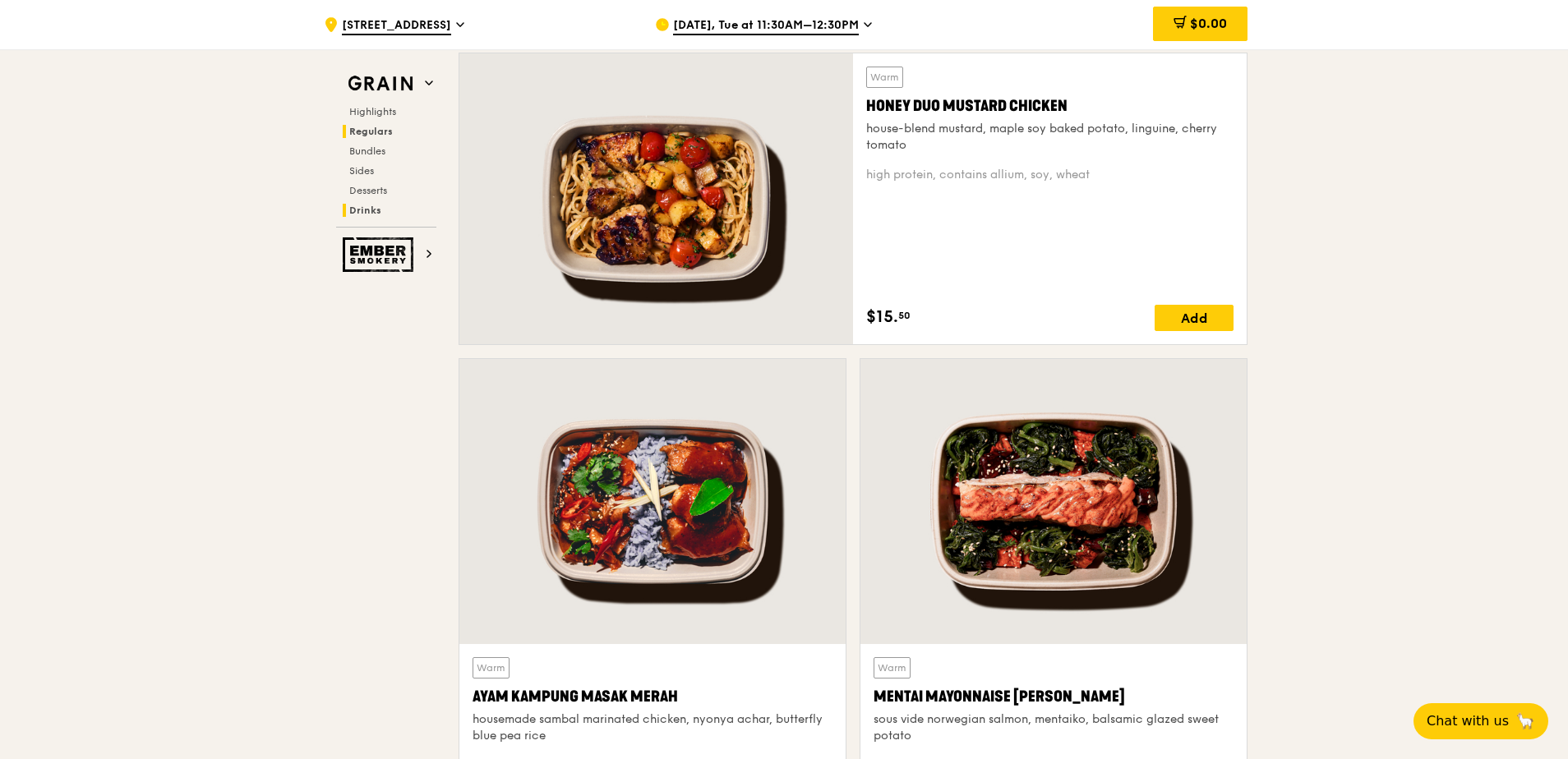
click at [359, 206] on span "Drinks" at bounding box center [365, 211] width 32 height 12
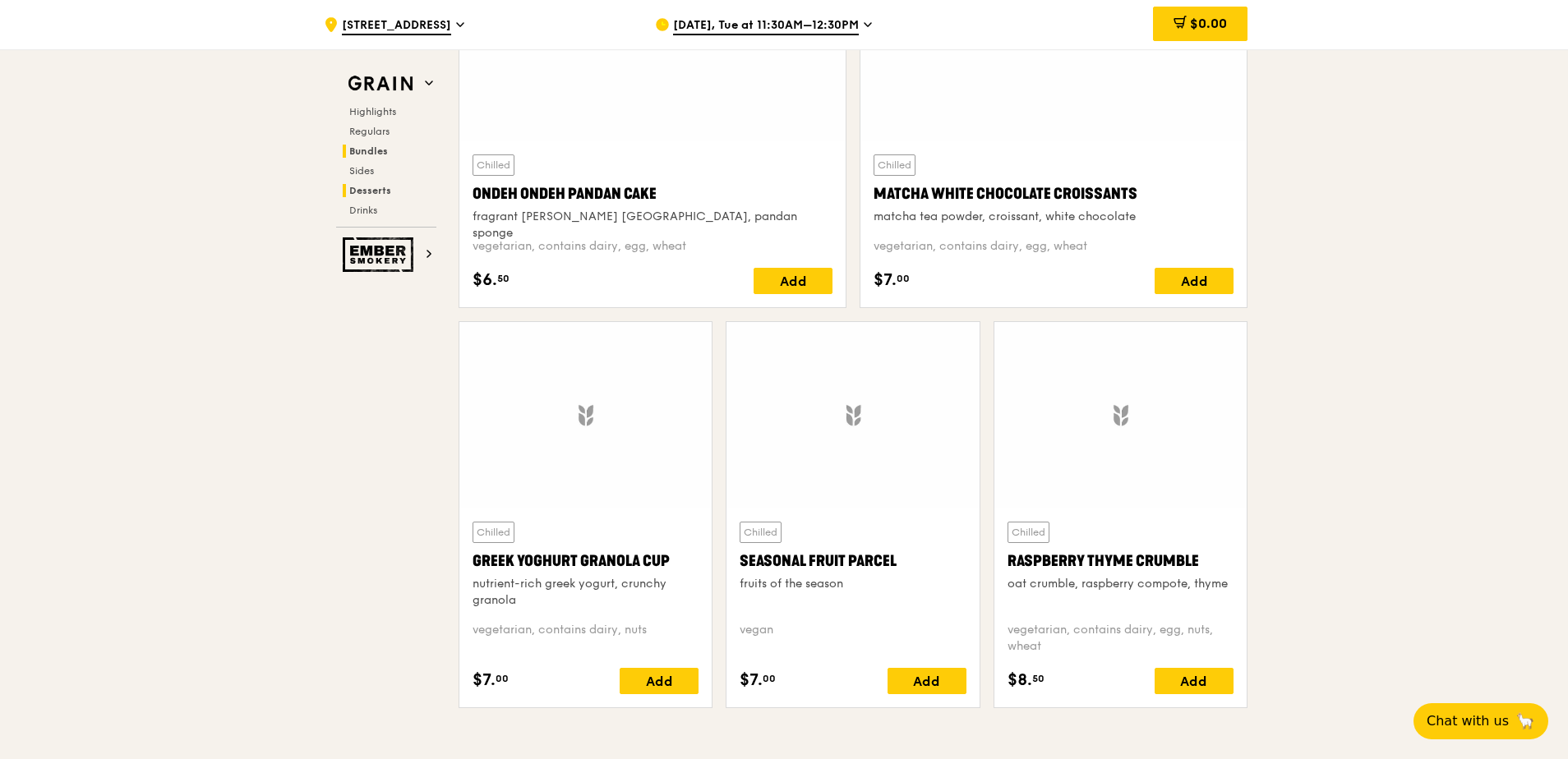
click at [357, 187] on span "Desserts" at bounding box center [371, 190] width 42 height 12
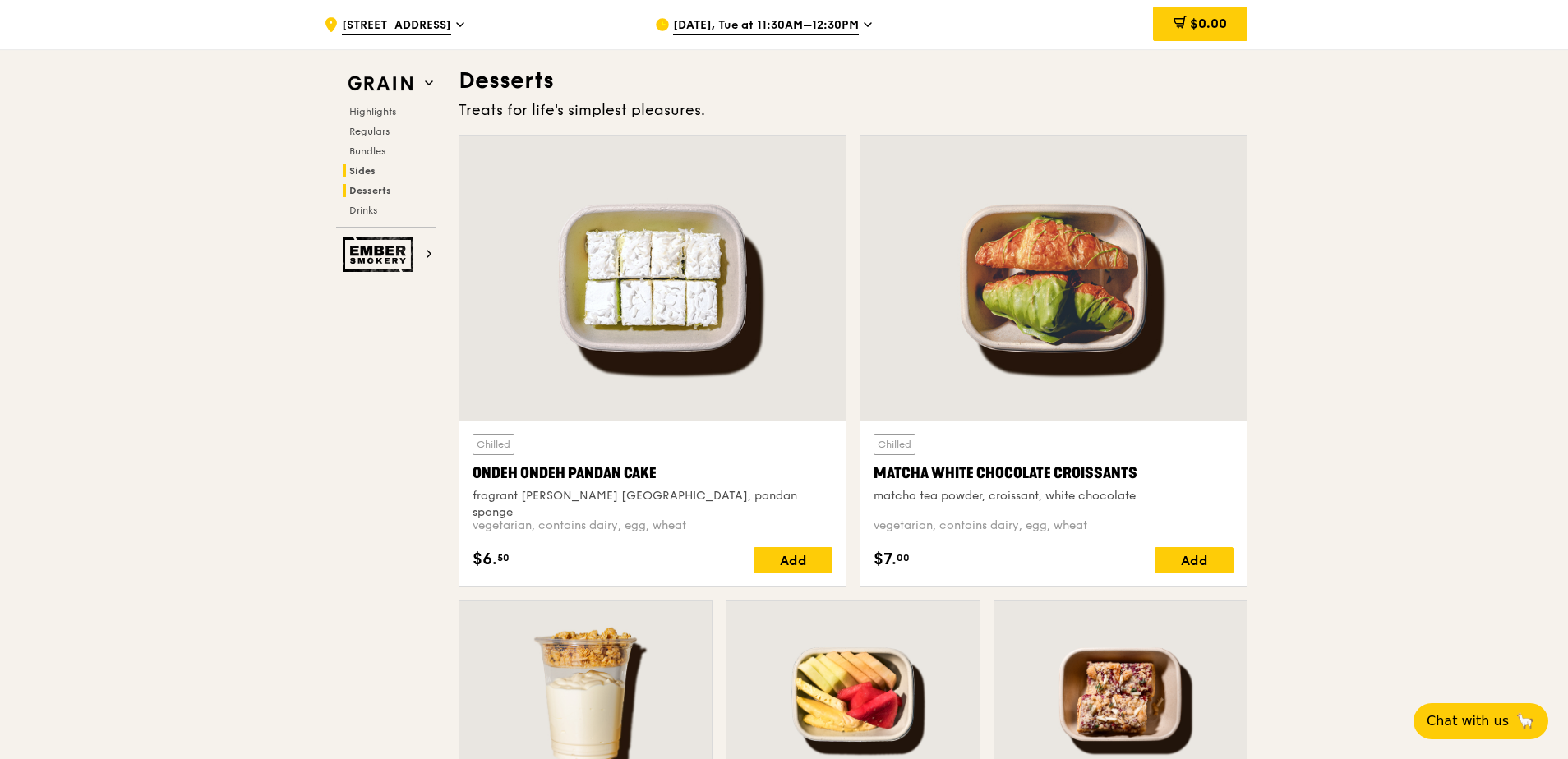
click at [365, 171] on span "Sides" at bounding box center [362, 171] width 26 height 12
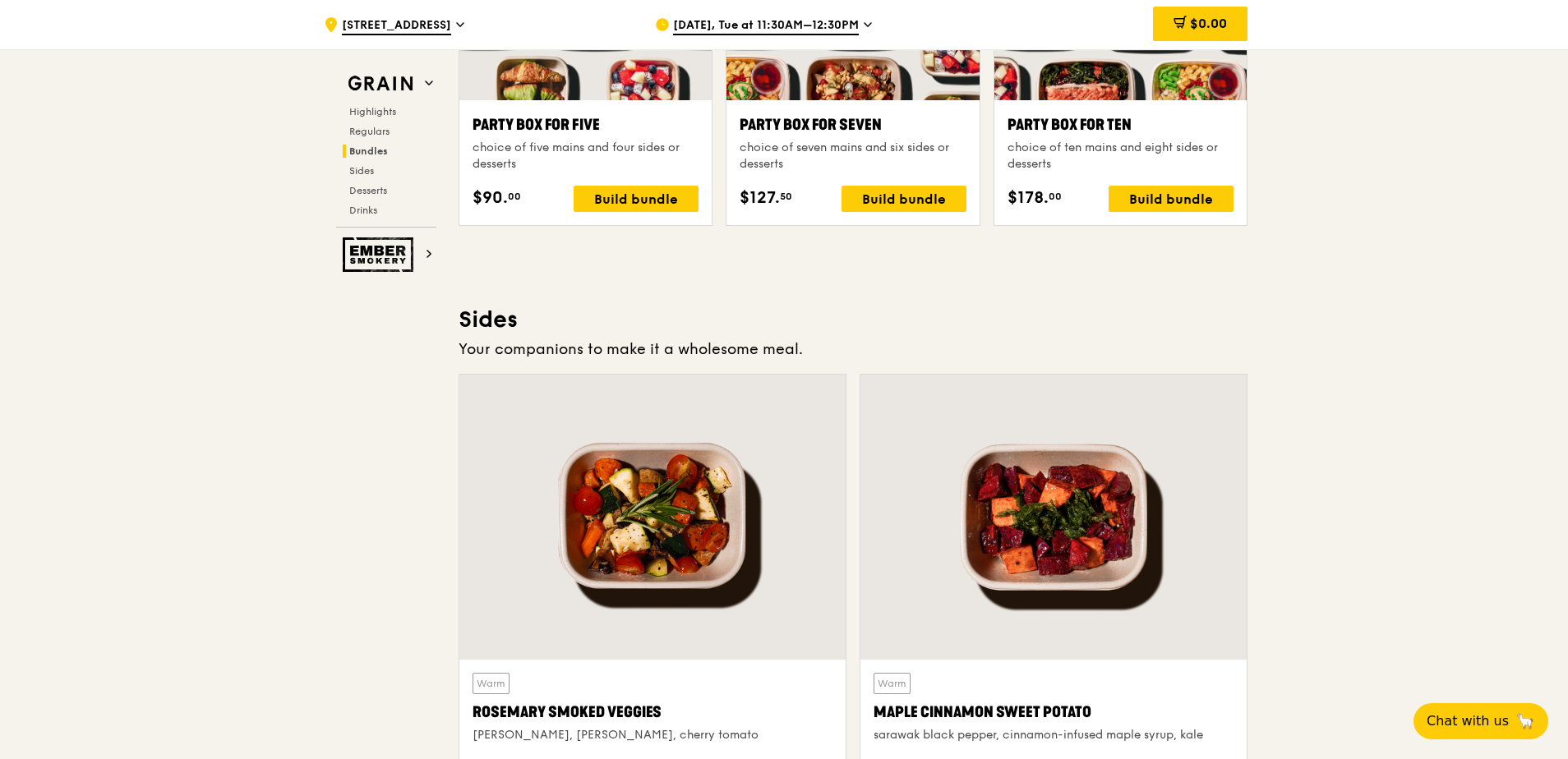
scroll to position [3791, 0]
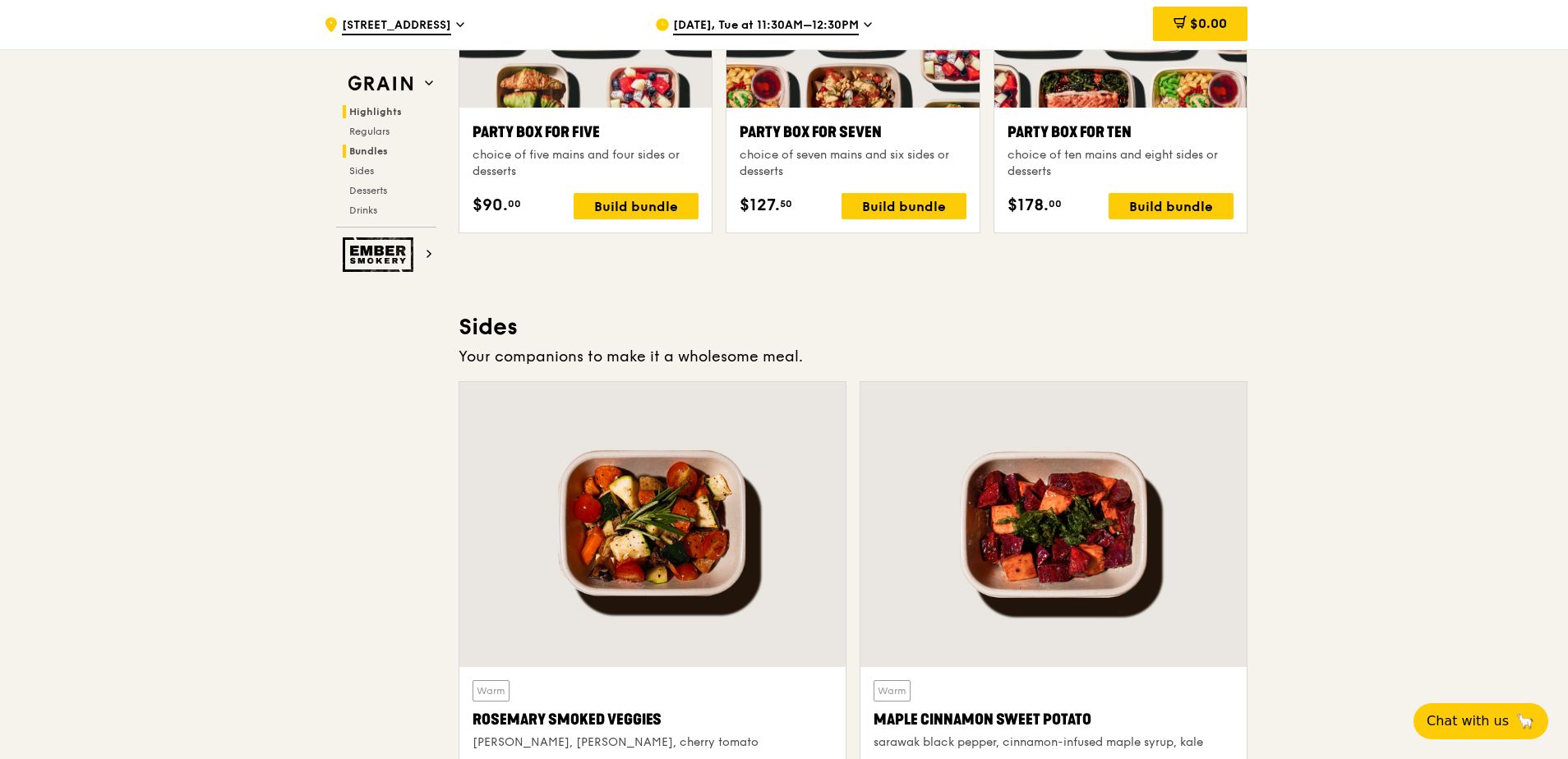
click at [369, 114] on span "Highlights" at bounding box center [375, 112] width 53 height 12
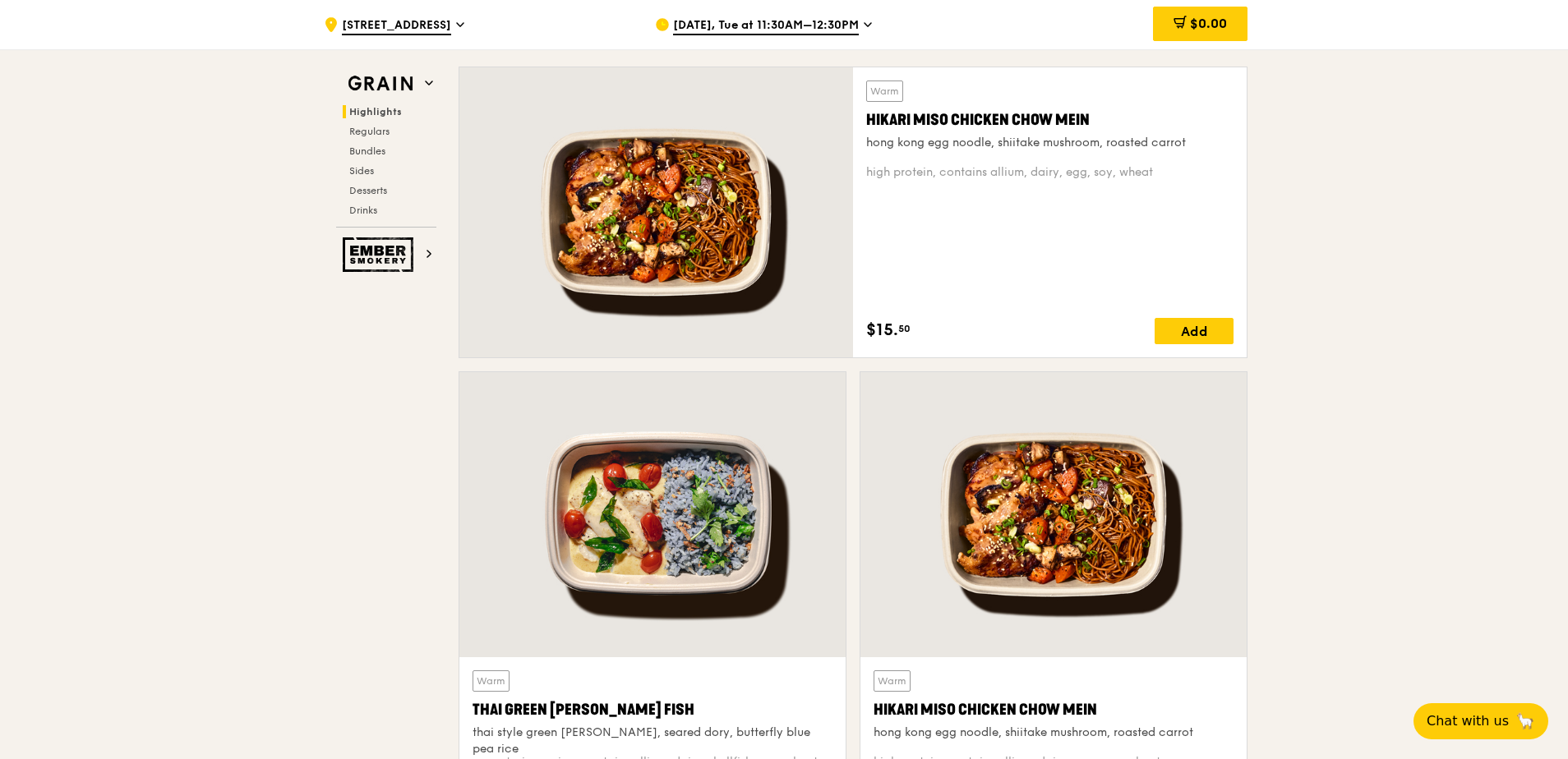
click at [369, 114] on span "Highlights" at bounding box center [375, 112] width 53 height 12
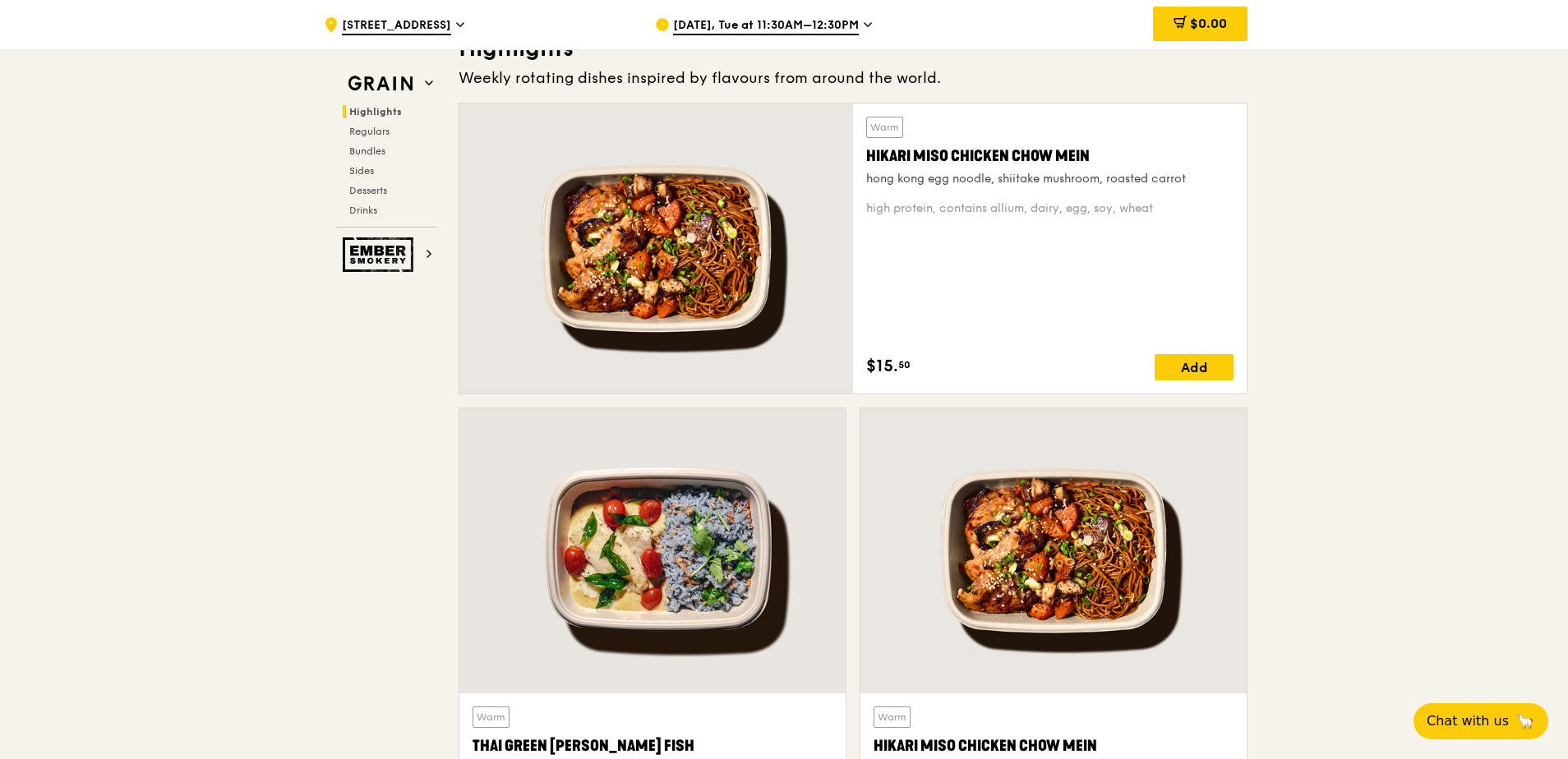
click at [369, 114] on span "Highlights" at bounding box center [375, 112] width 53 height 12
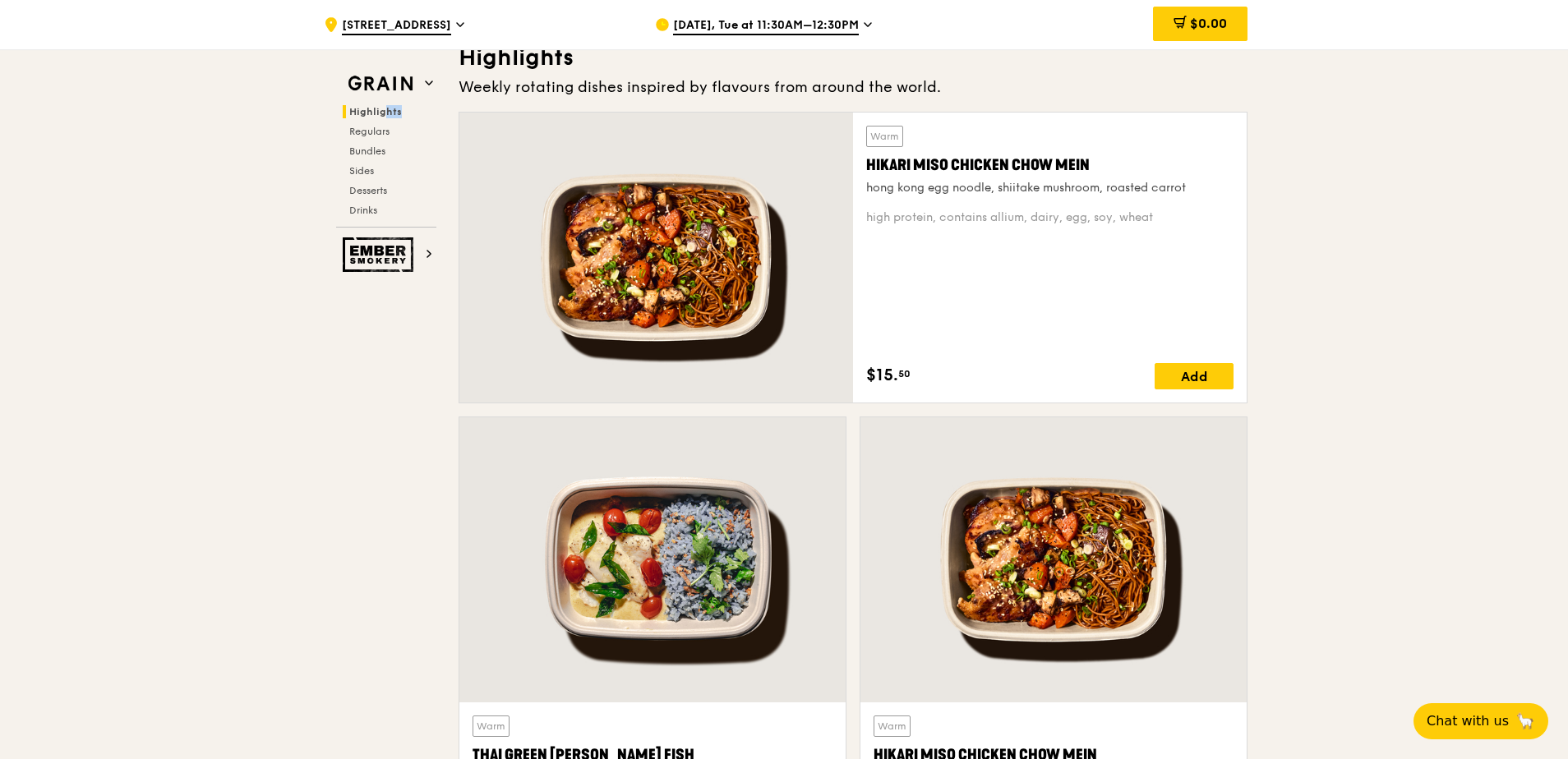
click at [369, 114] on span "Highlights" at bounding box center [375, 112] width 53 height 12
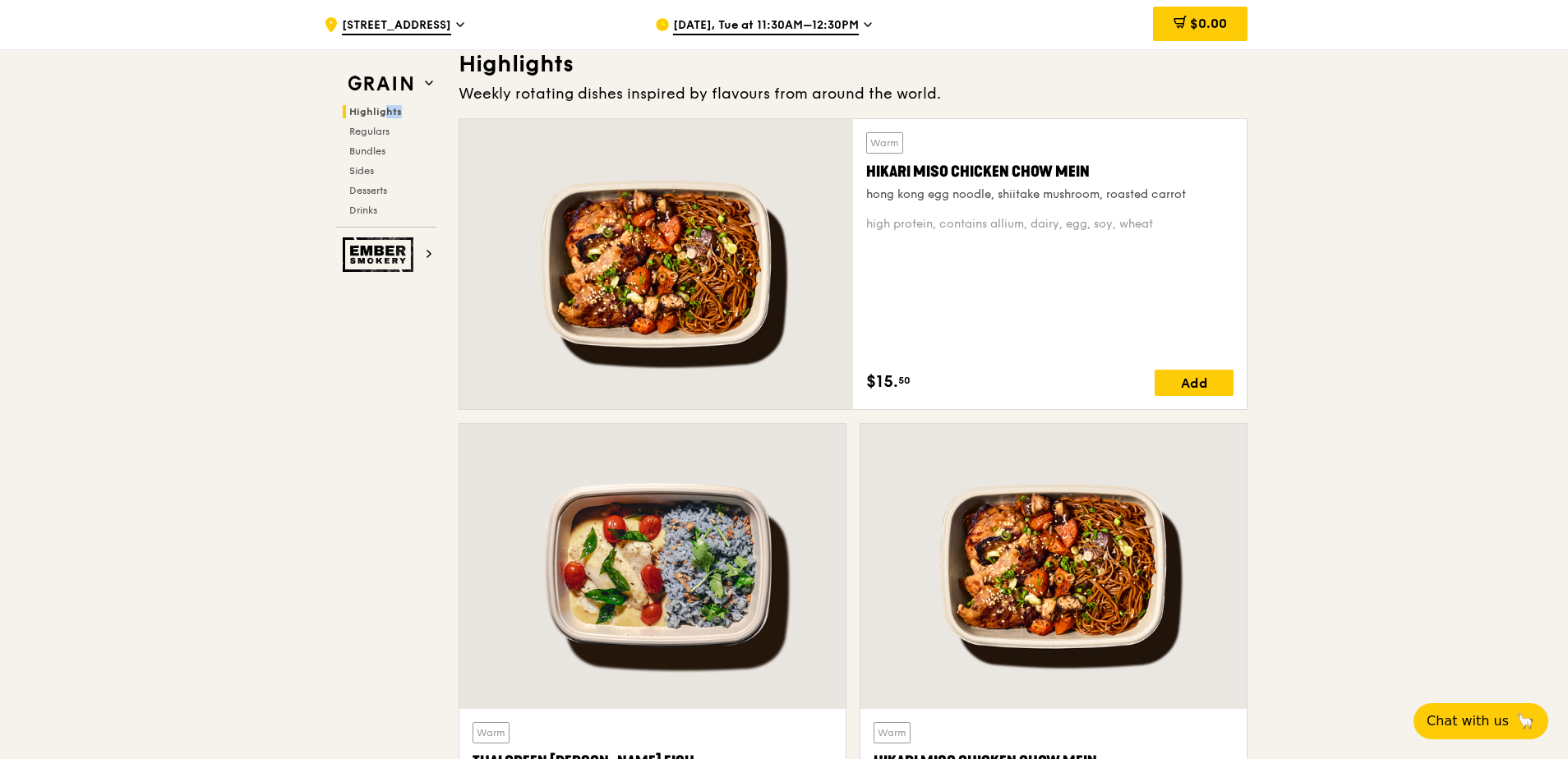
click at [369, 114] on span "Highlights" at bounding box center [375, 112] width 53 height 12
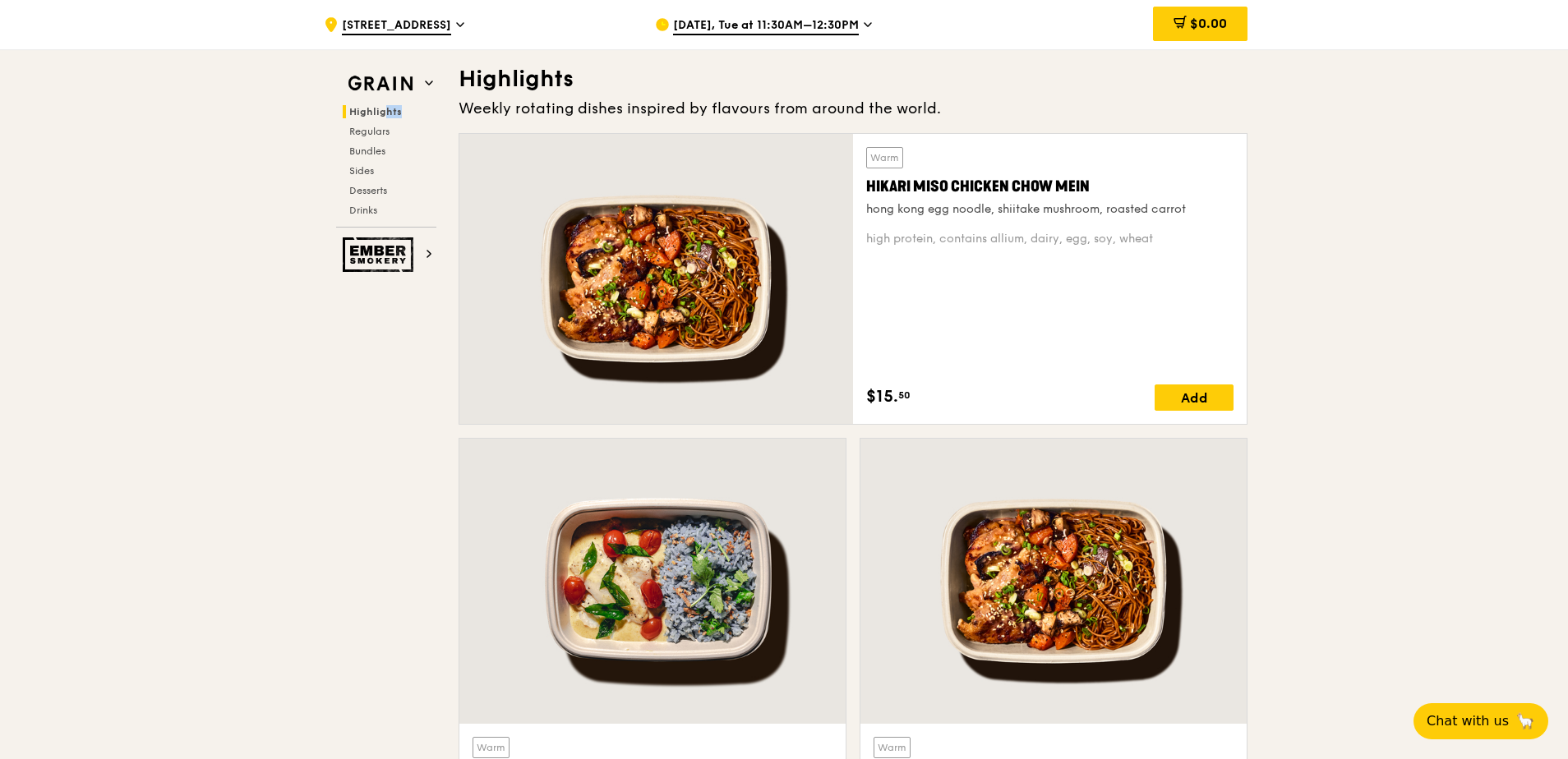
scroll to position [493, 0]
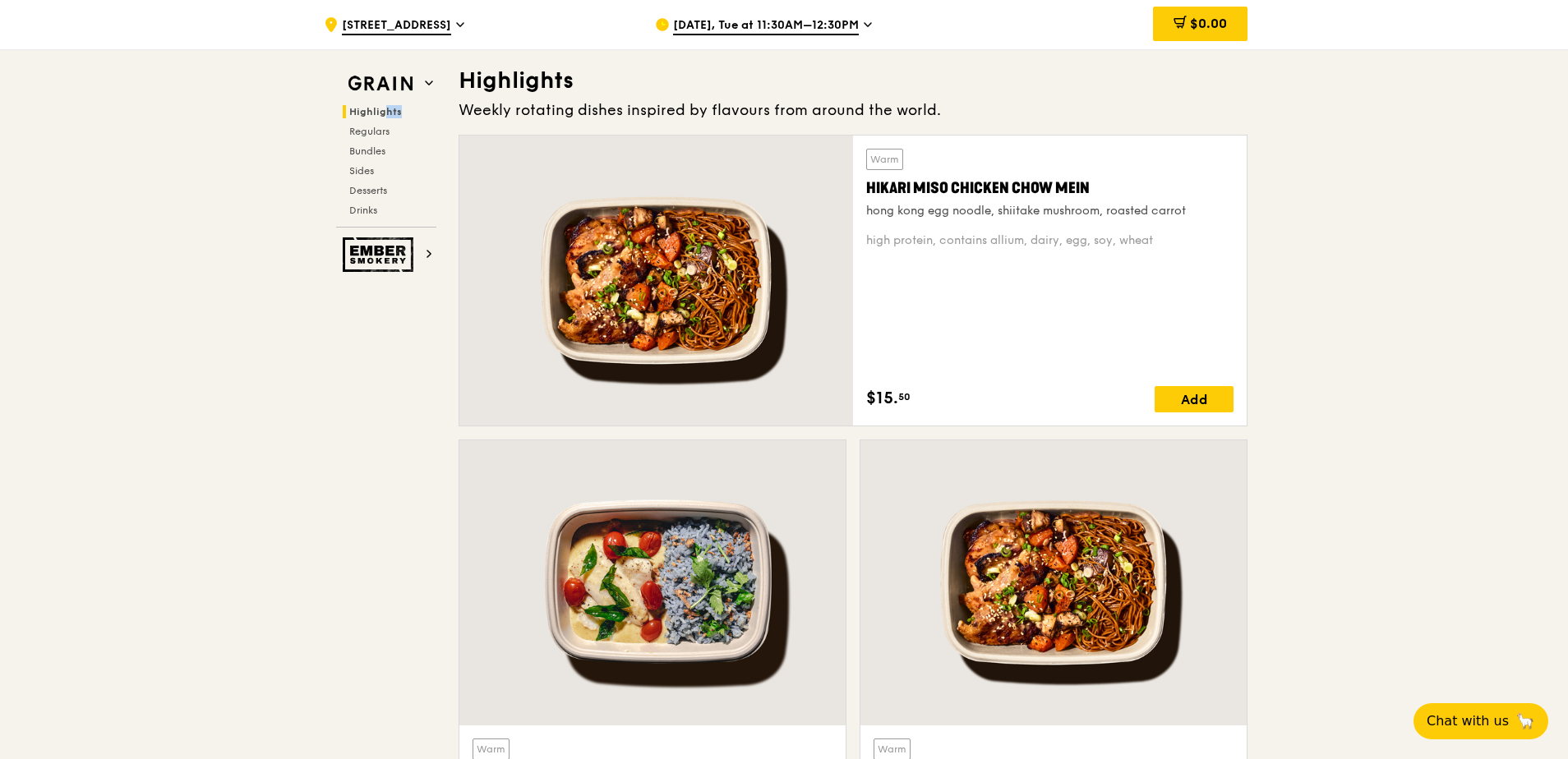
click at [367, 114] on span "Highlights" at bounding box center [375, 112] width 53 height 12
